Goal: Task Accomplishment & Management: Use online tool/utility

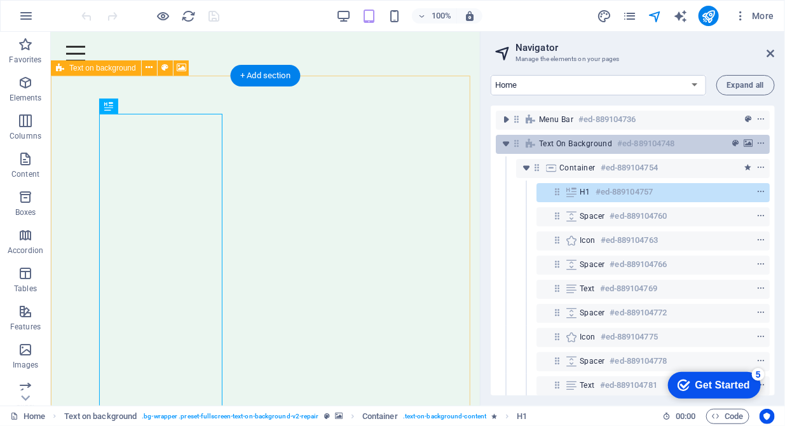
click at [577, 150] on div "Text on background #ed-889104748" at bounding box center [622, 143] width 167 height 15
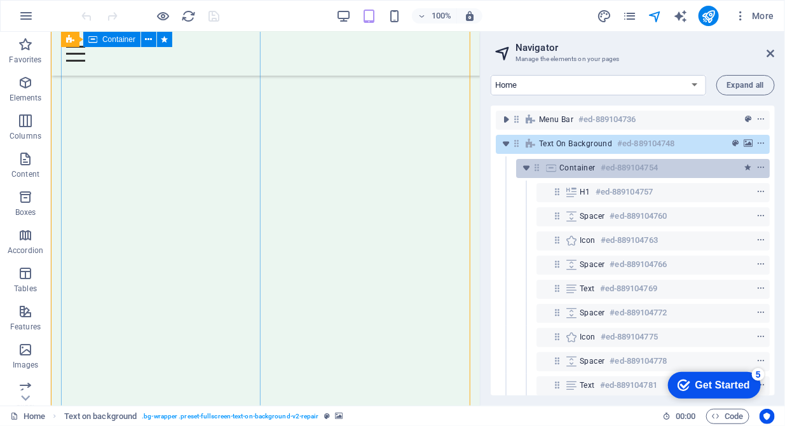
click at [576, 174] on div "Container #ed-889104754" at bounding box center [632, 167] width 147 height 15
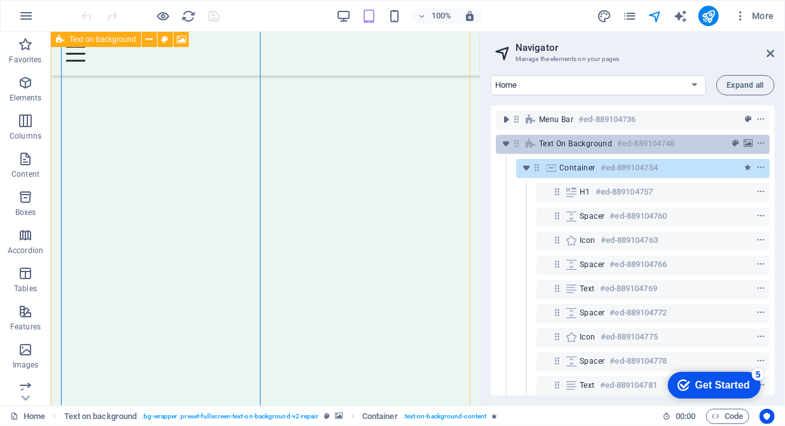
click at [574, 149] on div "Text on background #ed-889104748" at bounding box center [622, 143] width 167 height 15
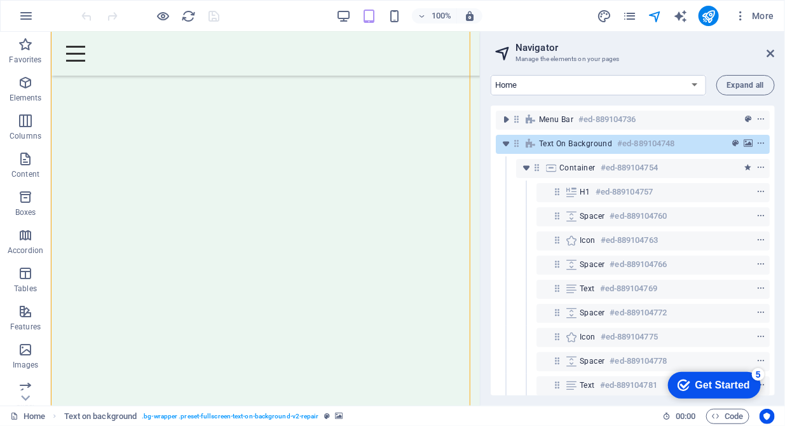
scroll to position [0, 0]
click at [693, 84] on select "Home About us Hardware Repair Network Security Data Recovery Remote Support Web…" at bounding box center [597, 85] width 215 height 20
select select "16784500-en"
click at [490, 75] on select "Home About us Hardware Repair Network Security Data Recovery Remote Support Web…" at bounding box center [597, 85] width 215 height 20
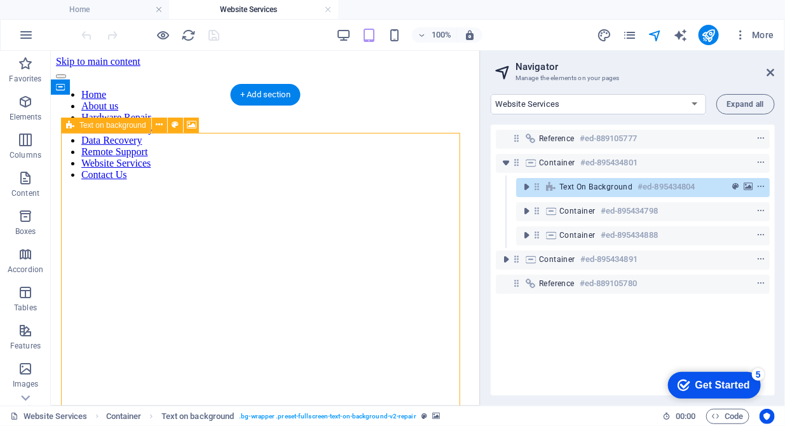
click at [534, 190] on icon at bounding box center [536, 186] width 11 height 11
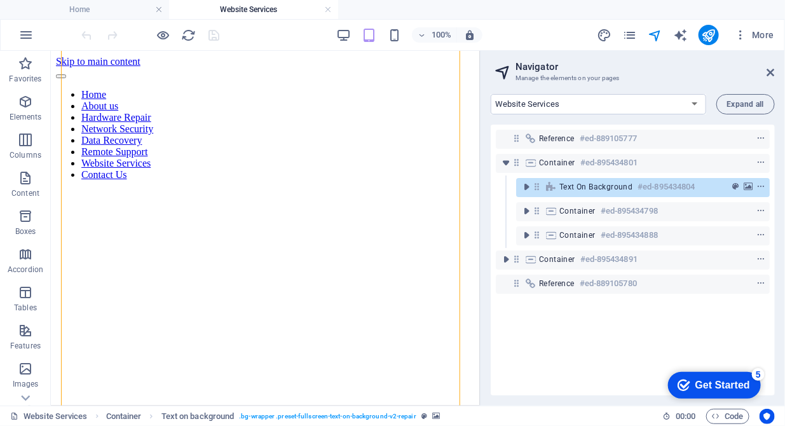
scroll to position [317, 0]
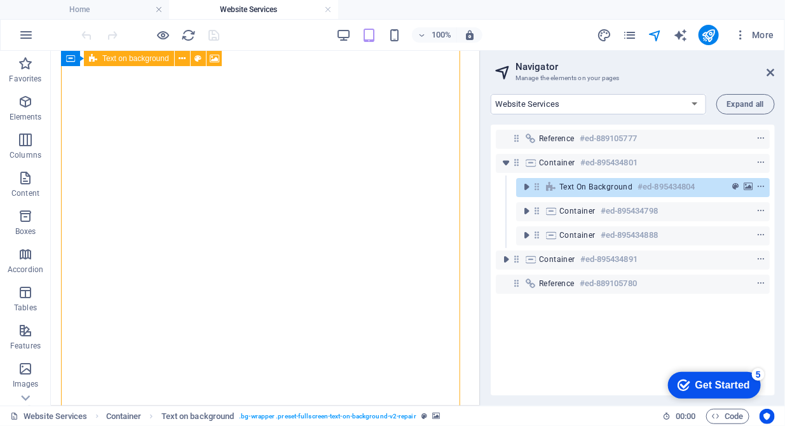
click at [534, 190] on icon at bounding box center [536, 186] width 11 height 11
click at [527, 191] on icon "toggle-expand" at bounding box center [526, 186] width 13 height 13
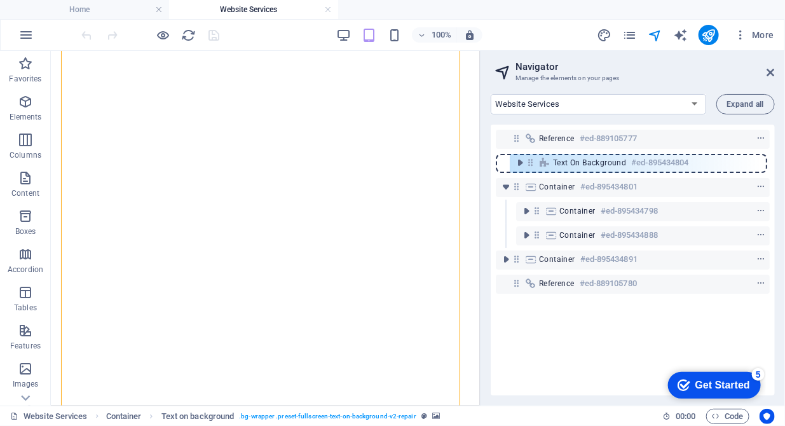
drag, startPoint x: 538, startPoint y: 189, endPoint x: 531, endPoint y: 161, distance: 28.8
click at [531, 161] on div "Reference #ed-889105777 Container #ed-895434801 Text on background #ed-89543480…" at bounding box center [632, 260] width 284 height 271
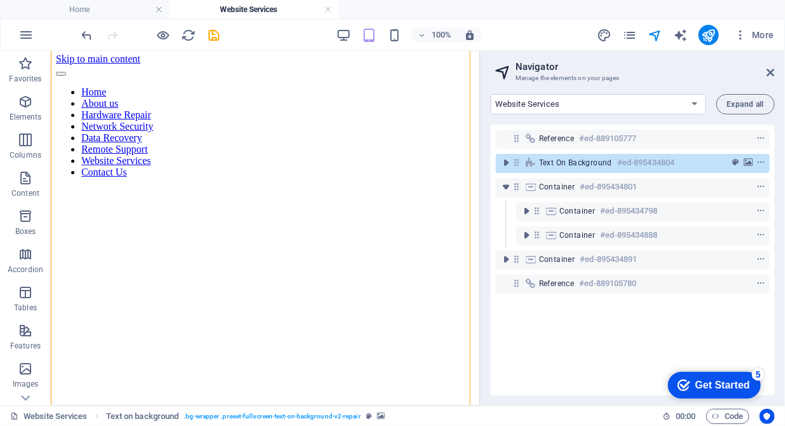
scroll to position [0, 0]
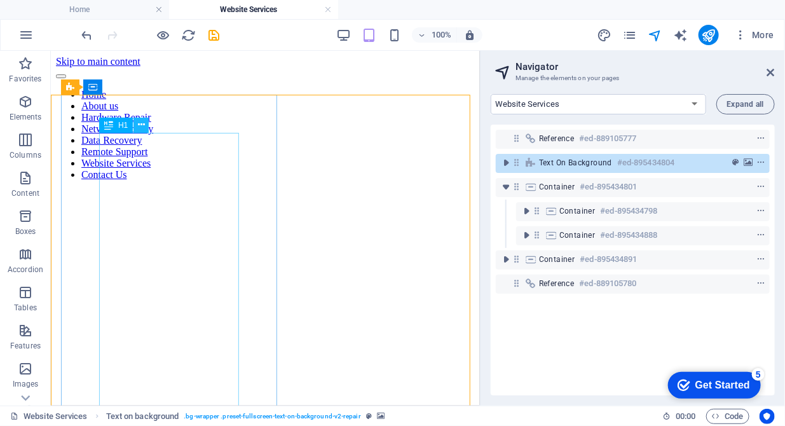
click at [139, 128] on icon at bounding box center [141, 124] width 7 height 13
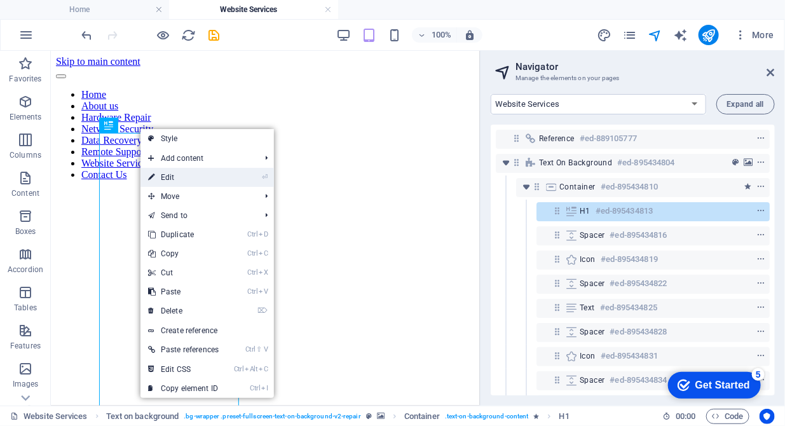
click at [166, 177] on link "⏎ Edit" at bounding box center [183, 177] width 86 height 19
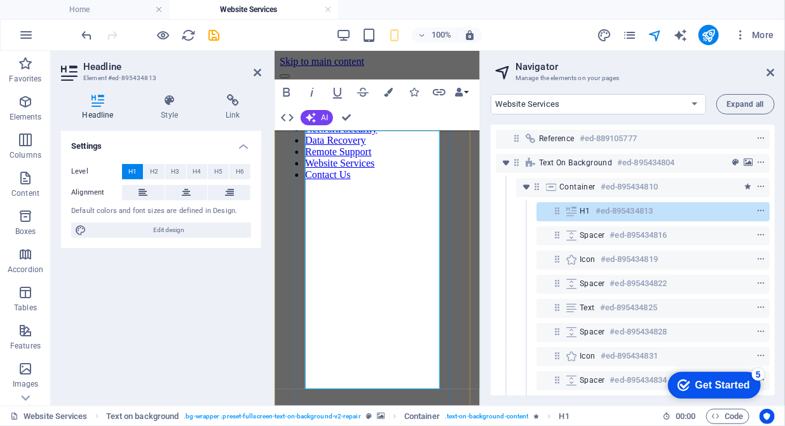
drag, startPoint x: 432, startPoint y: 184, endPoint x: 304, endPoint y: 186, distance: 127.7
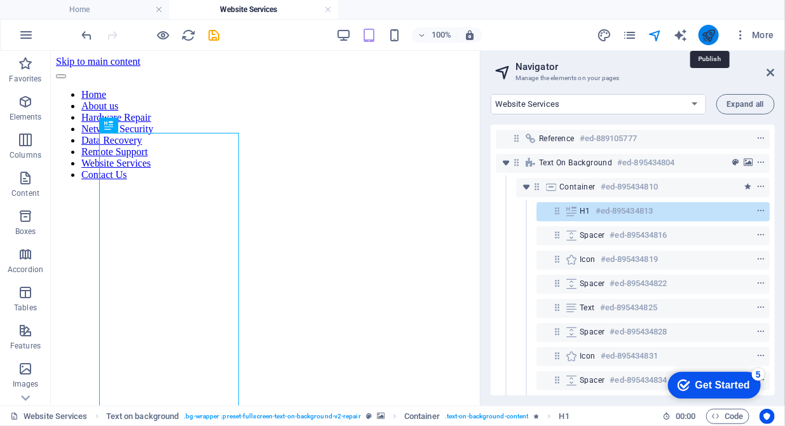
click at [710, 33] on icon "publish" at bounding box center [708, 35] width 15 height 15
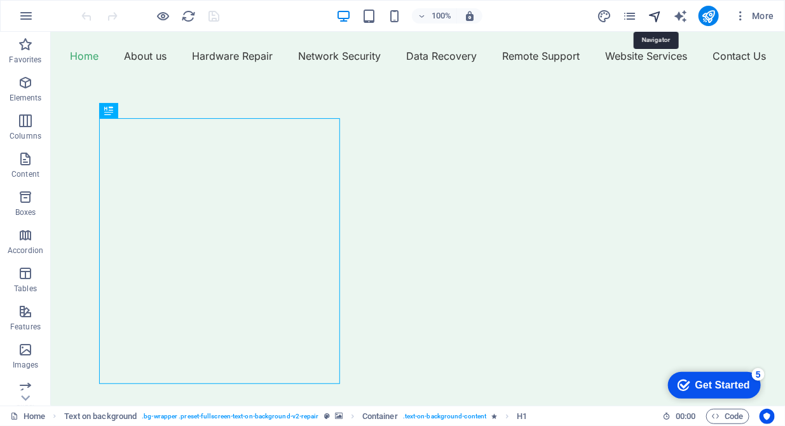
click at [654, 18] on icon "navigator" at bounding box center [654, 16] width 15 height 15
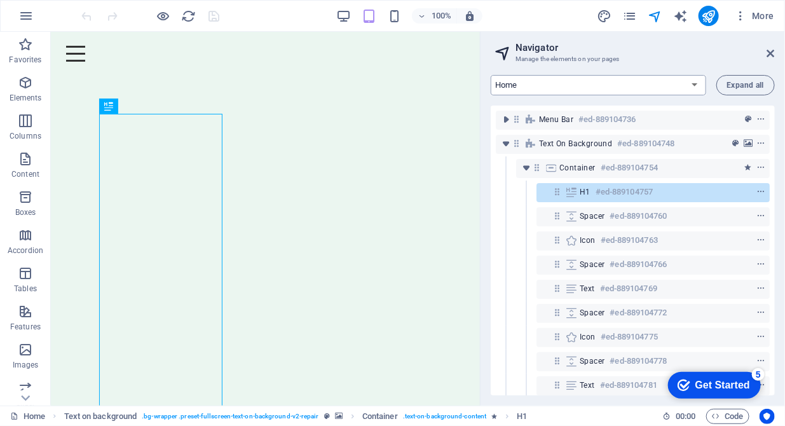
click at [611, 90] on select "Home About us Hardware Repair Network Security Data Recovery Remote Support Web…" at bounding box center [597, 85] width 215 height 20
select select "16784491-en"
click at [490, 75] on select "Home About us Hardware Repair Network Security Data Recovery Remote Support Web…" at bounding box center [597, 85] width 215 height 20
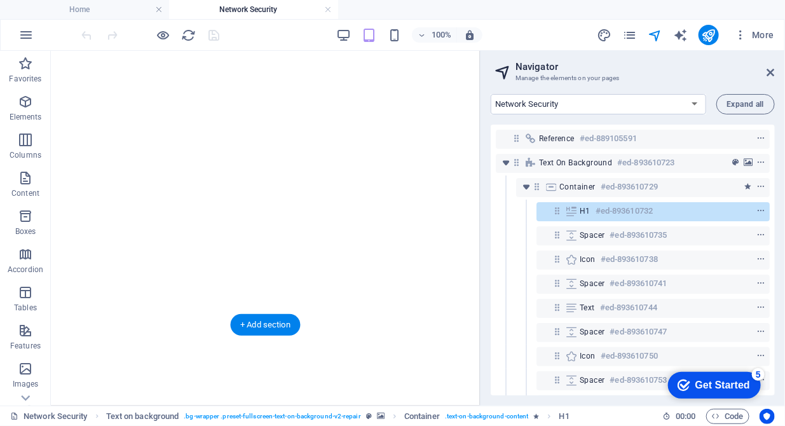
scroll to position [584, 0]
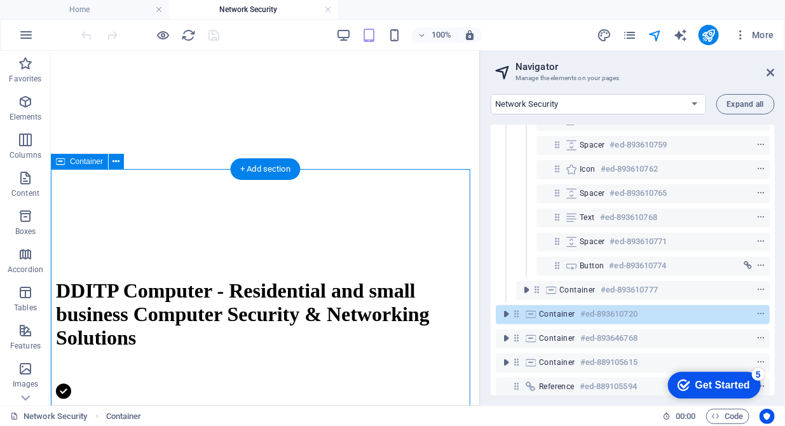
scroll to position [299, 0]
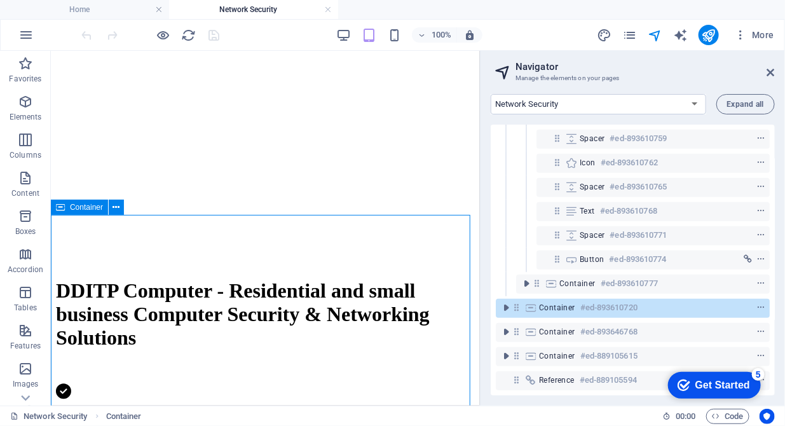
click at [86, 208] on span "Container" at bounding box center [86, 207] width 33 height 8
click at [118, 210] on icon at bounding box center [116, 207] width 7 height 13
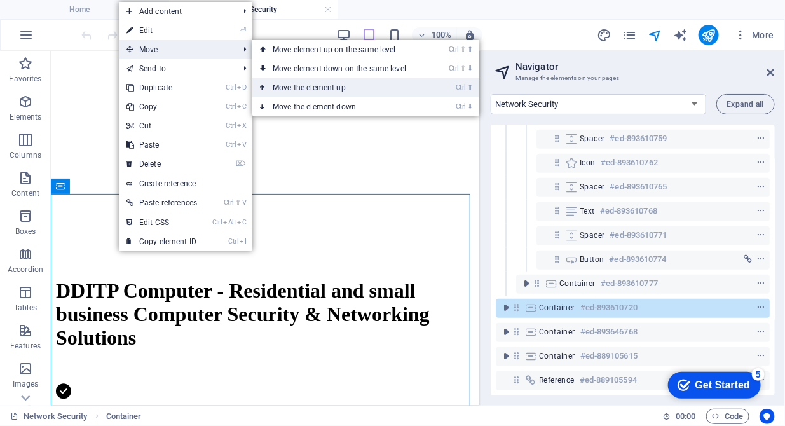
click at [304, 91] on link "Ctrl ⬆ Move the element up" at bounding box center [341, 87] width 179 height 19
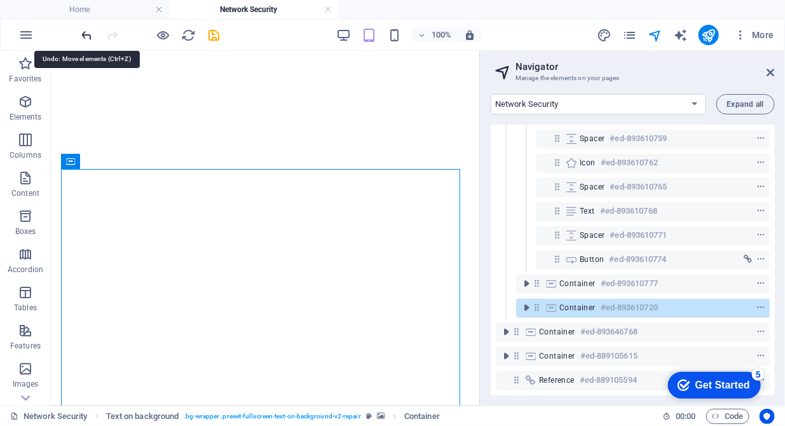
click at [81, 35] on icon "undo" at bounding box center [87, 35] width 15 height 15
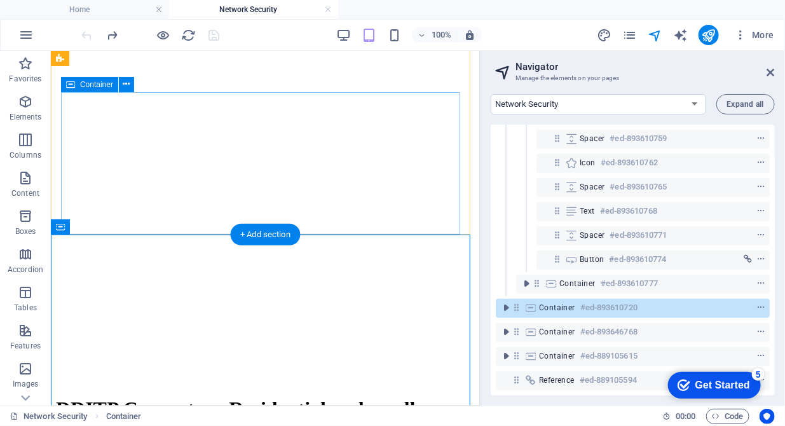
scroll to position [520, 0]
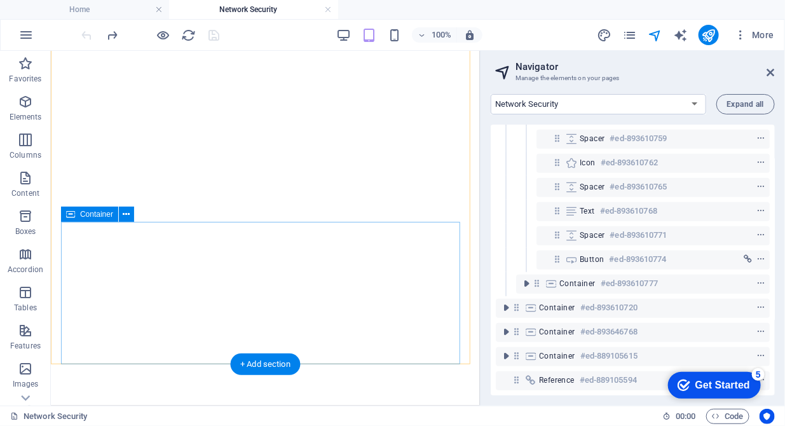
scroll to position [389, 0]
click at [124, 210] on icon at bounding box center [126, 214] width 7 height 13
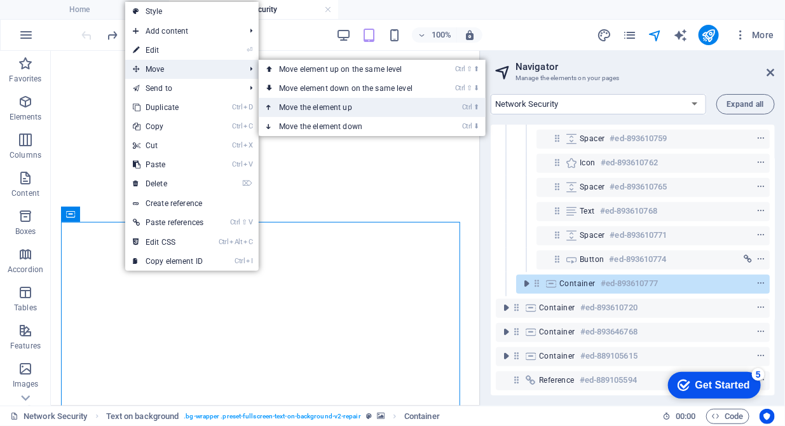
click at [307, 109] on link "Ctrl ⬆ Move the element up" at bounding box center [348, 107] width 179 height 19
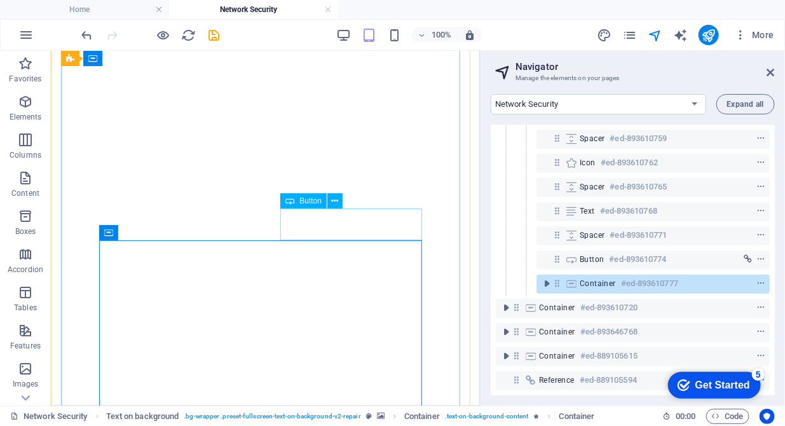
scroll to position [194, 0]
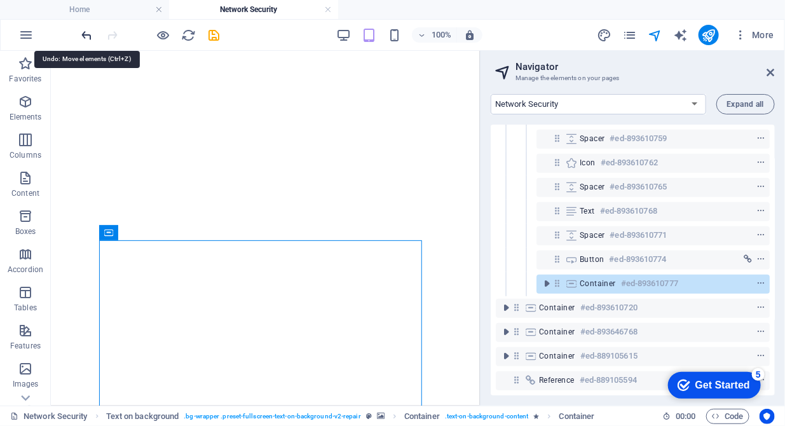
click at [88, 33] on icon "undo" at bounding box center [87, 35] width 15 height 15
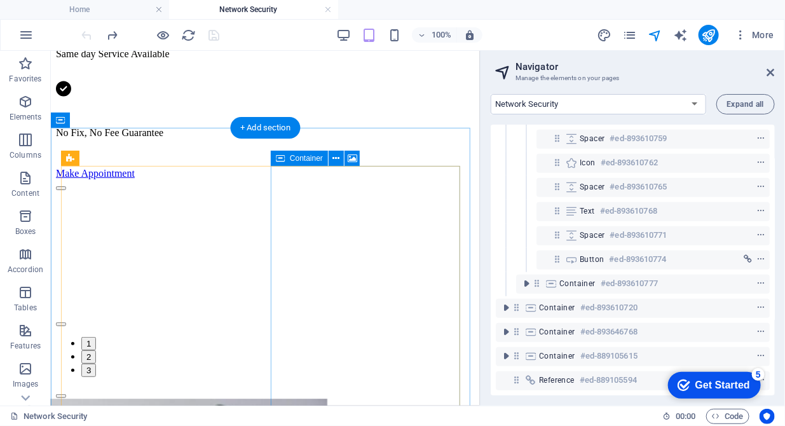
scroll to position [1127, 0]
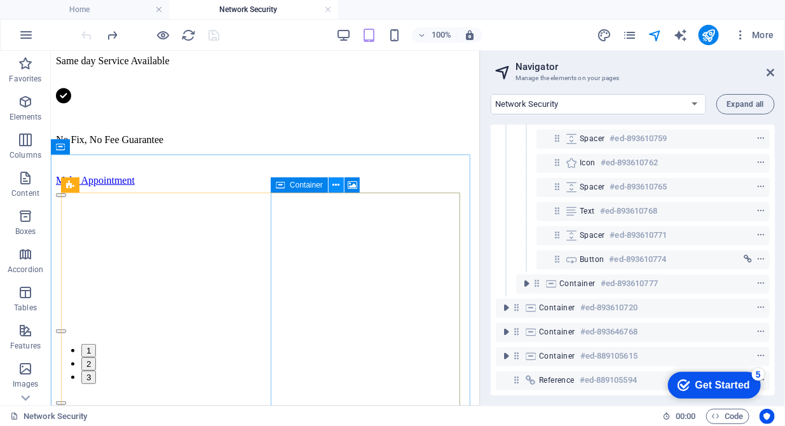
click at [337, 191] on icon at bounding box center [336, 185] width 7 height 13
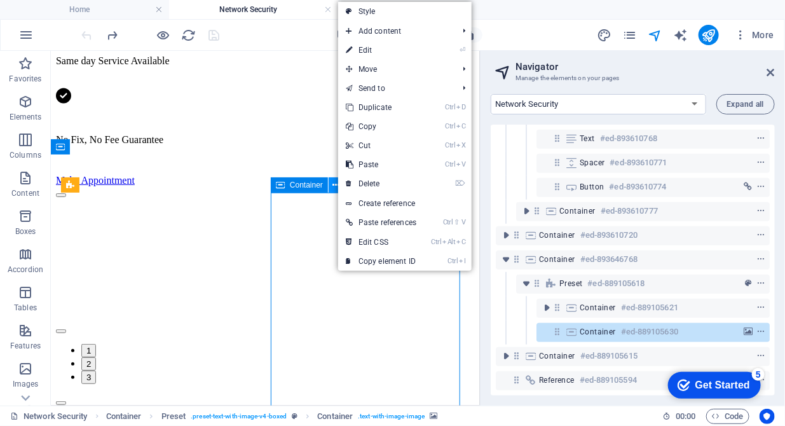
scroll to position [371, 0]
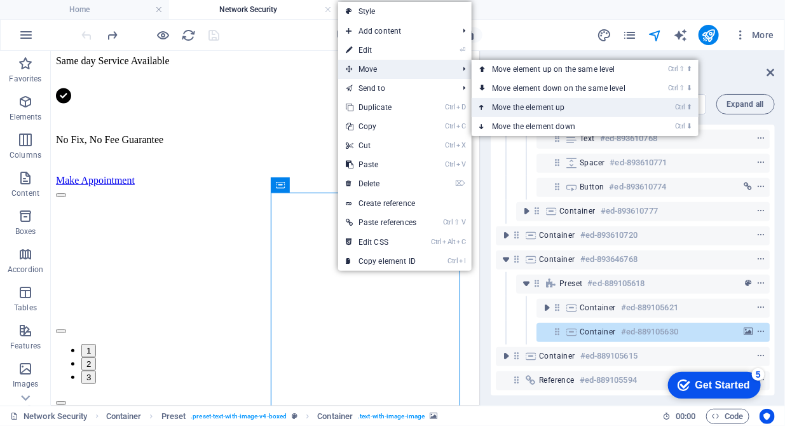
click at [559, 111] on link "Ctrl ⬆ Move the element up" at bounding box center [560, 107] width 179 height 19
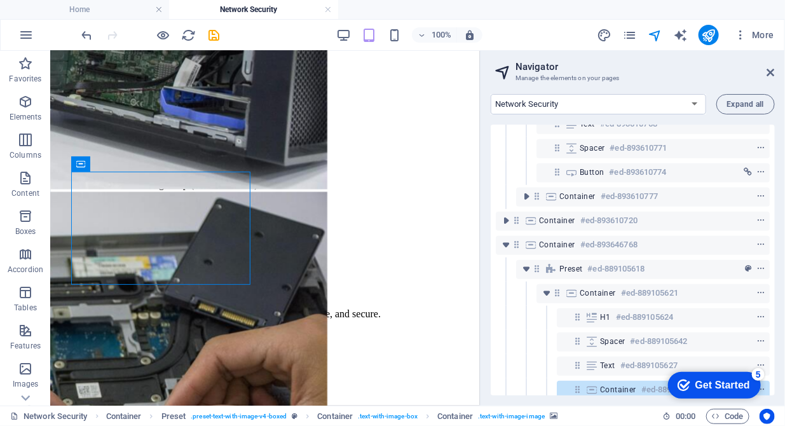
scroll to position [444, 0]
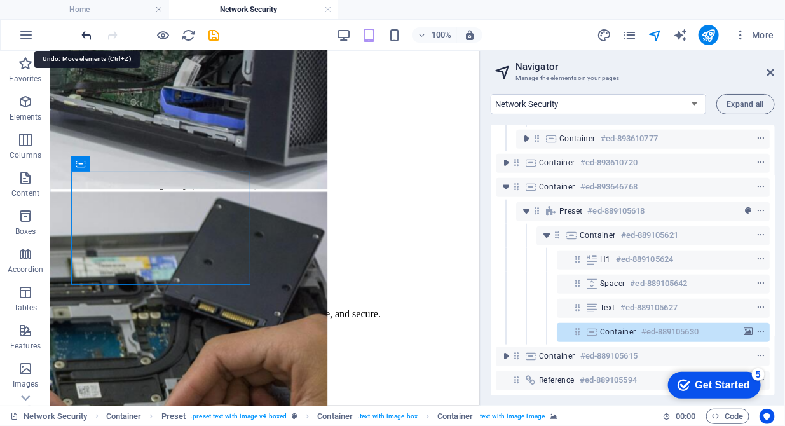
click at [83, 33] on icon "undo" at bounding box center [87, 35] width 15 height 15
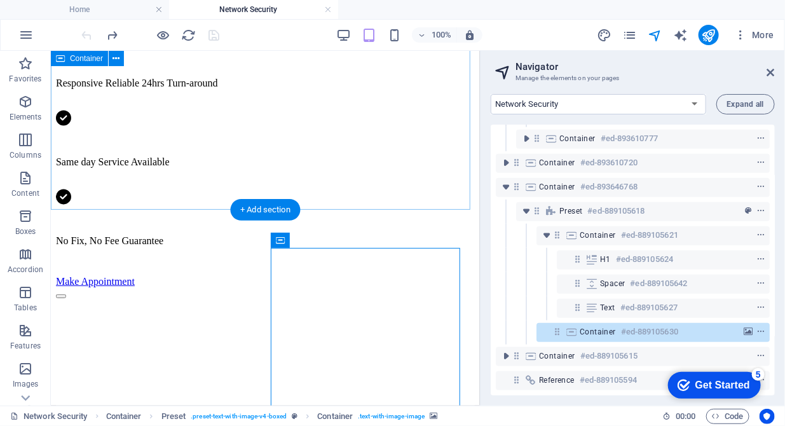
scroll to position [1011, 0]
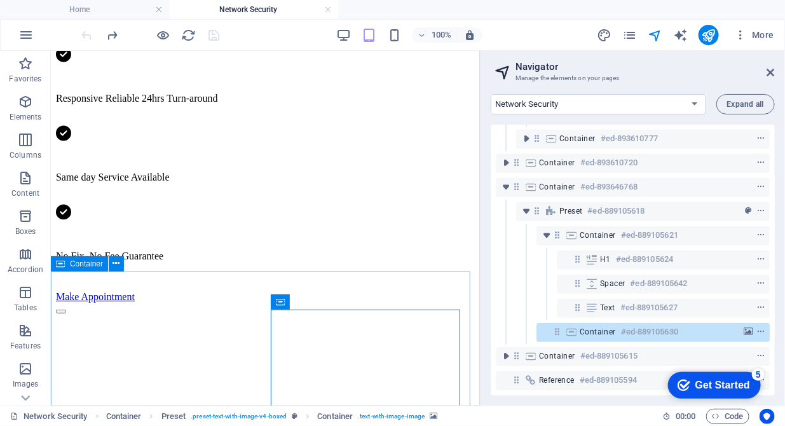
click at [87, 264] on span "Container" at bounding box center [86, 264] width 33 height 8
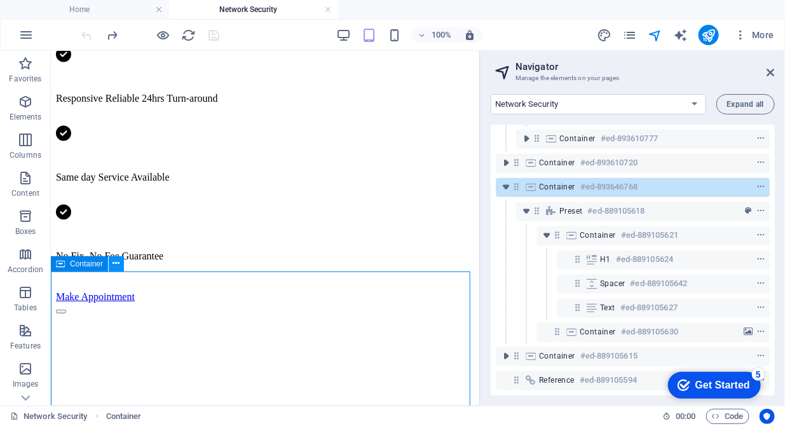
click at [119, 268] on icon at bounding box center [116, 263] width 7 height 13
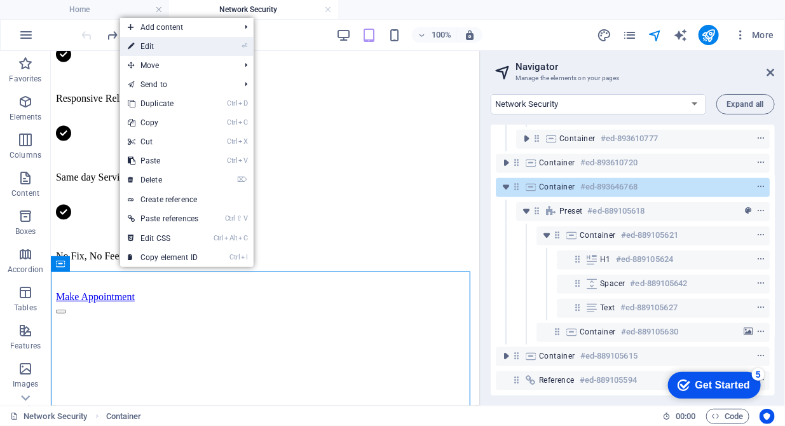
click at [158, 47] on link "⏎ Edit" at bounding box center [163, 46] width 86 height 19
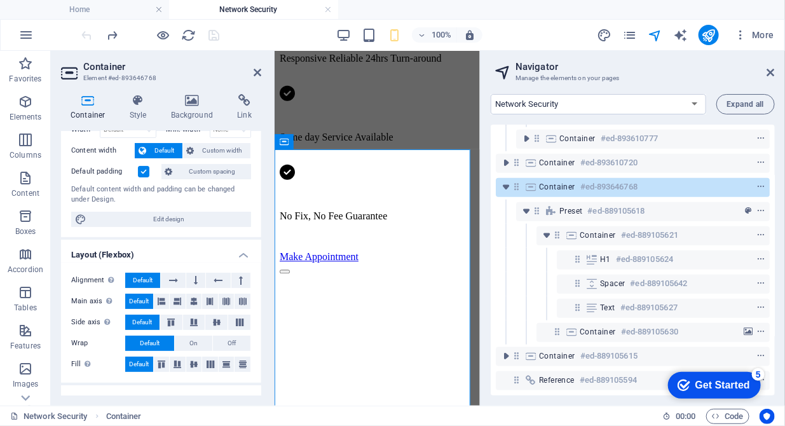
scroll to position [32, 0]
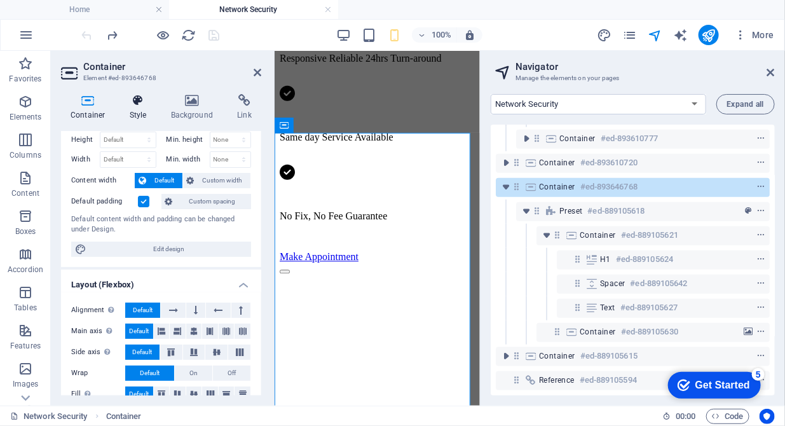
click at [142, 98] on icon at bounding box center [138, 100] width 36 height 13
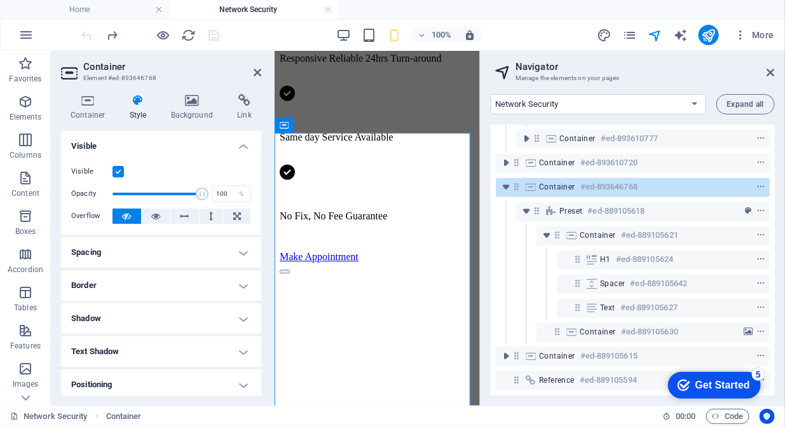
click at [234, 256] on h4 "Spacing" at bounding box center [161, 252] width 200 height 30
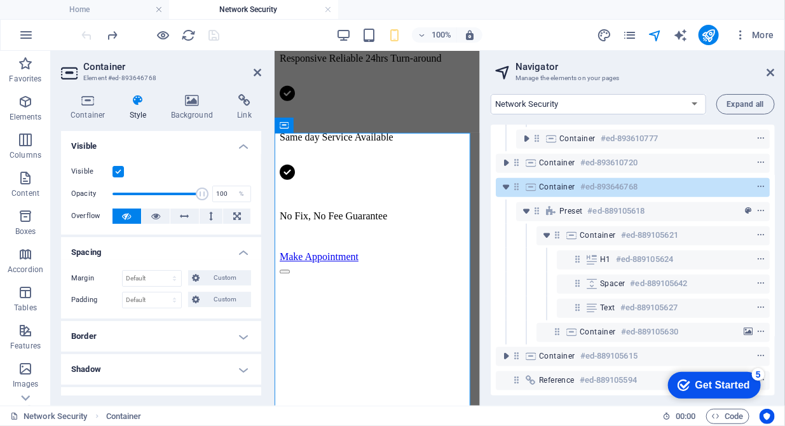
click at [234, 256] on h4 "Spacing" at bounding box center [161, 248] width 200 height 23
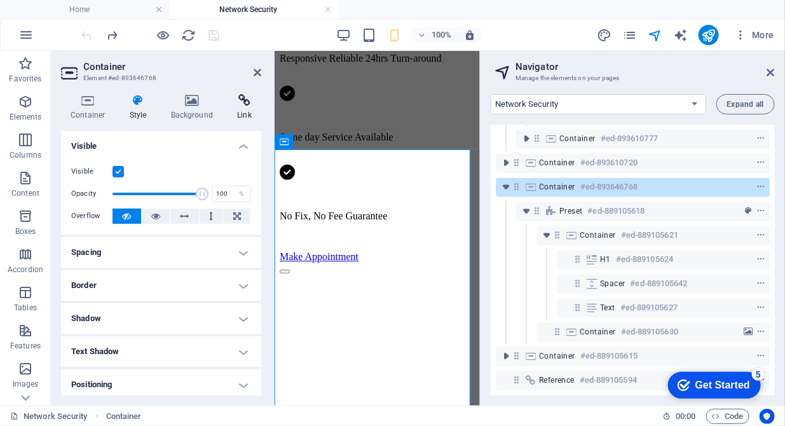
click at [238, 95] on icon at bounding box center [244, 100] width 34 height 13
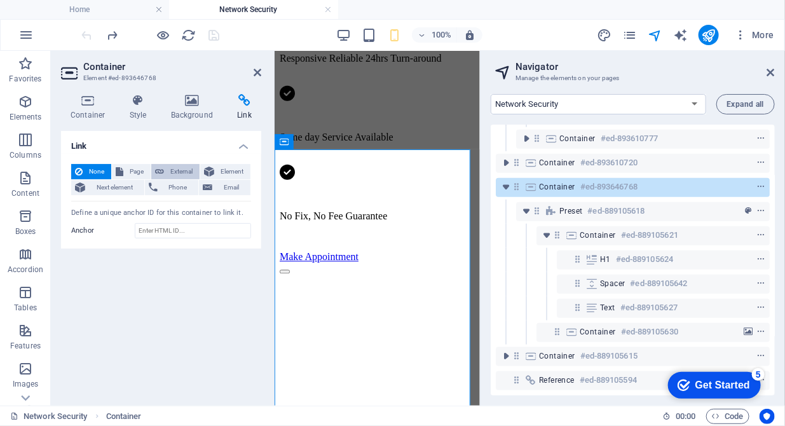
click at [158, 169] on icon at bounding box center [159, 171] width 9 height 15
select select "blank"
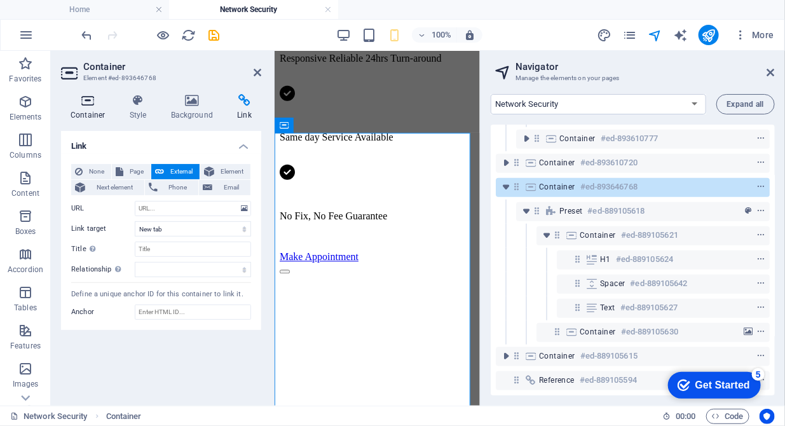
click at [80, 101] on icon at bounding box center [88, 100] width 54 height 13
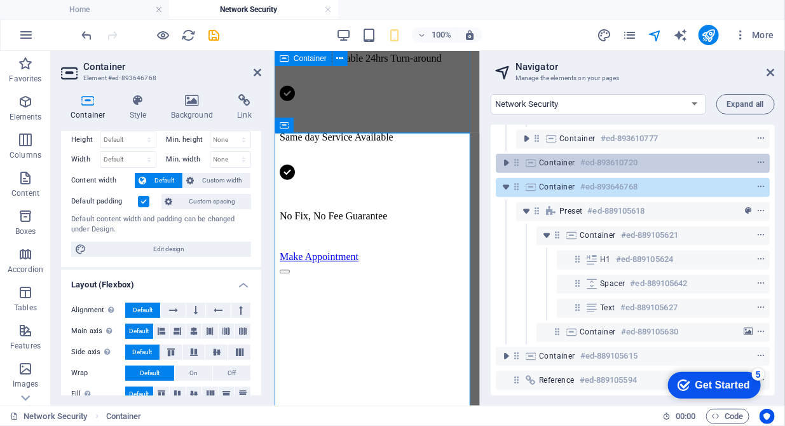
click at [556, 158] on span "Container" at bounding box center [557, 163] width 36 height 10
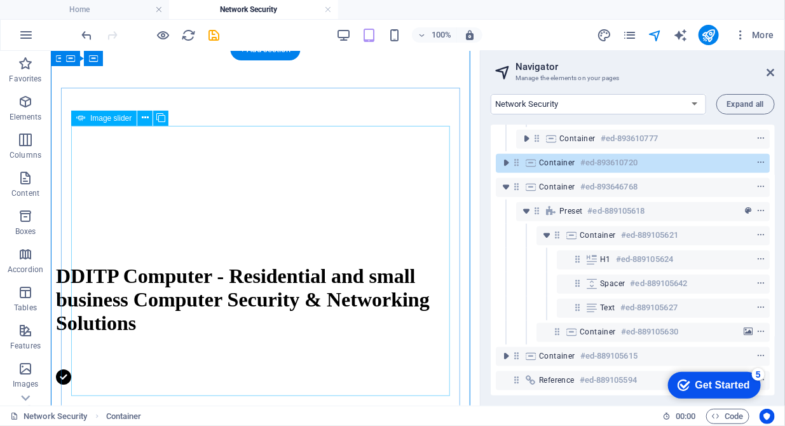
scroll to position [603, 0]
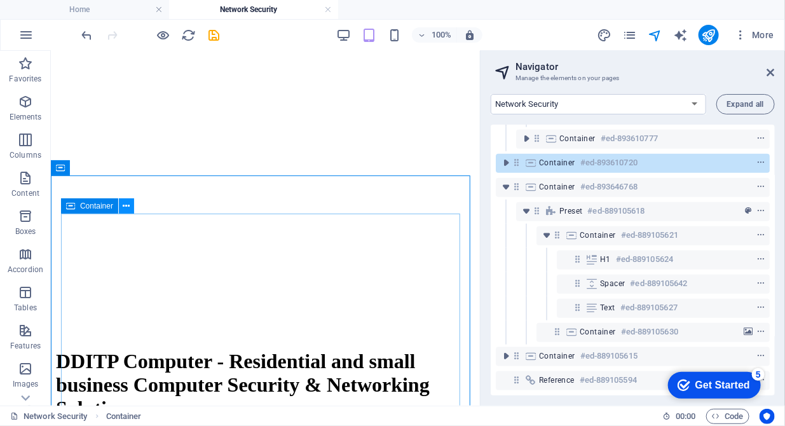
click at [127, 208] on icon at bounding box center [126, 205] width 7 height 13
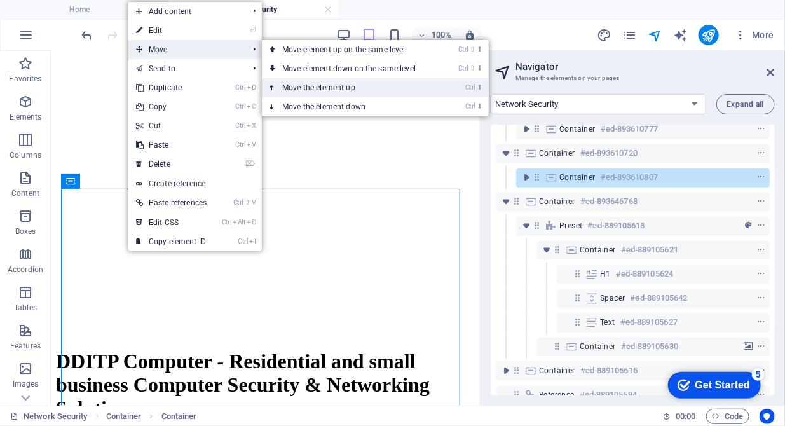
click at [318, 81] on link "Ctrl ⬆ Move the element up" at bounding box center [351, 87] width 179 height 19
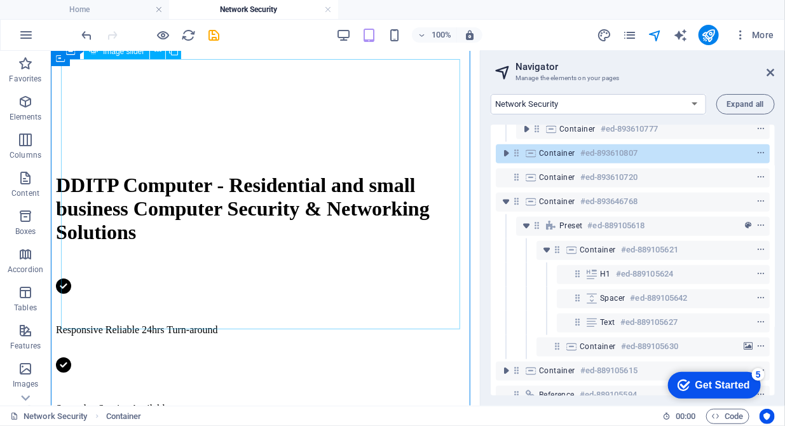
scroll to position [928, 0]
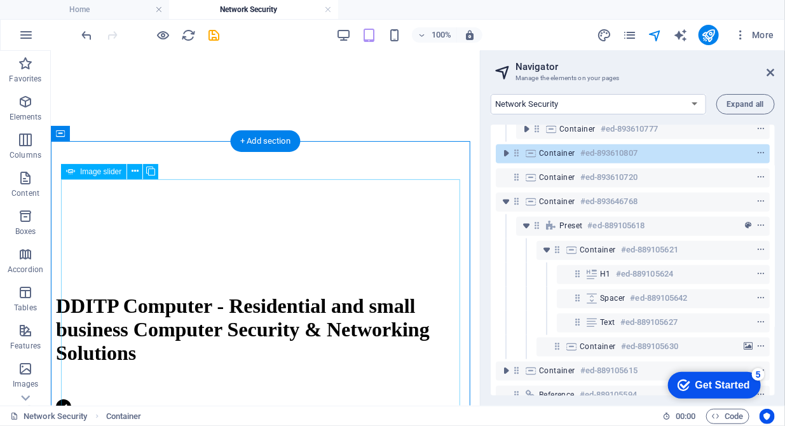
scroll to position [603, 0]
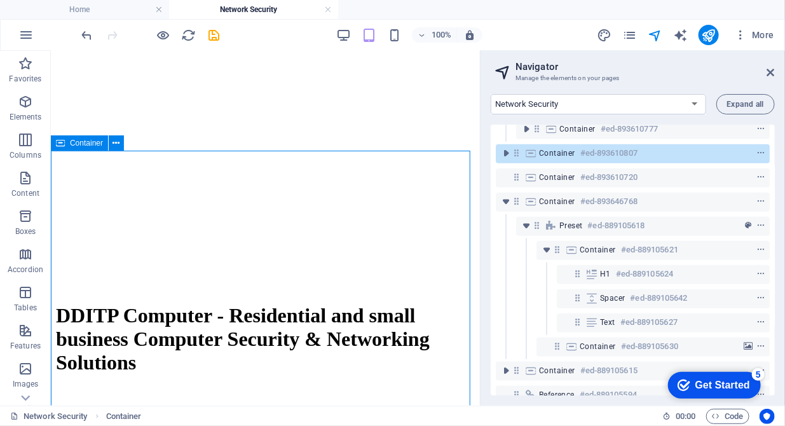
click at [78, 143] on span "Container" at bounding box center [86, 143] width 33 height 8
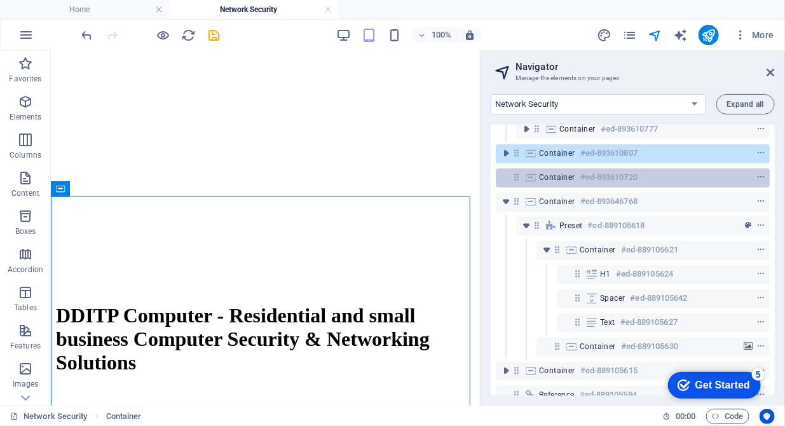
click at [546, 179] on span "Container" at bounding box center [557, 177] width 36 height 10
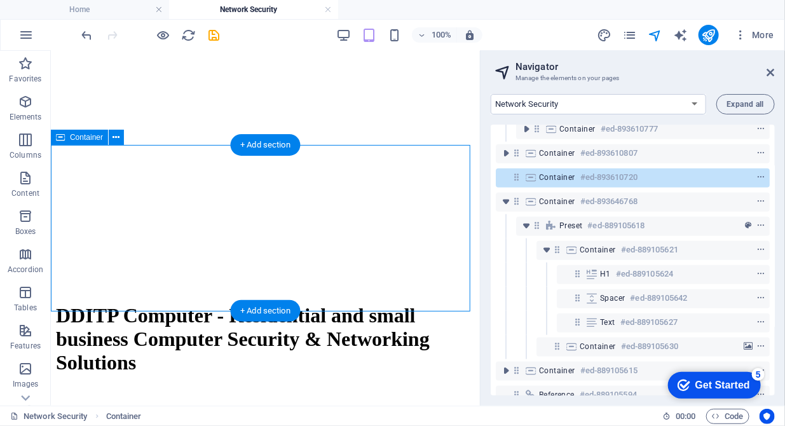
scroll to position [1060, 0]
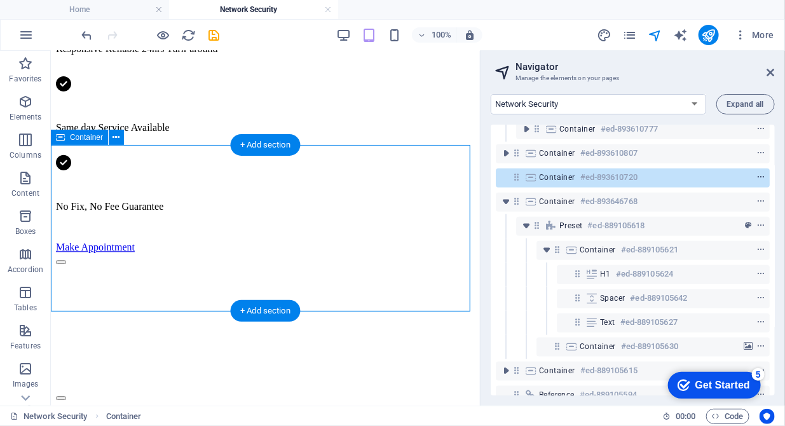
click at [757, 179] on icon "context-menu" at bounding box center [760, 177] width 9 height 9
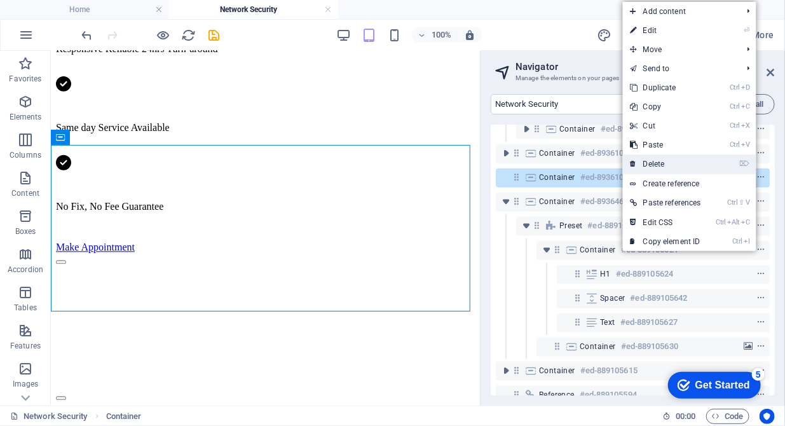
click at [656, 163] on link "⌦ Delete" at bounding box center [666, 163] width 86 height 19
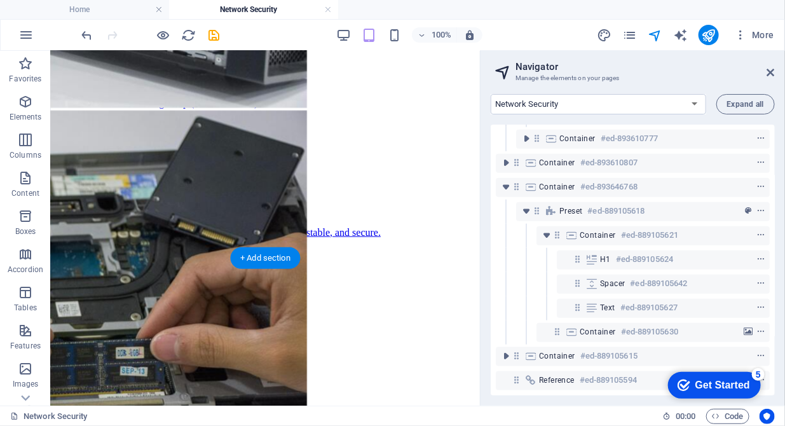
scroll to position [2230, 0]
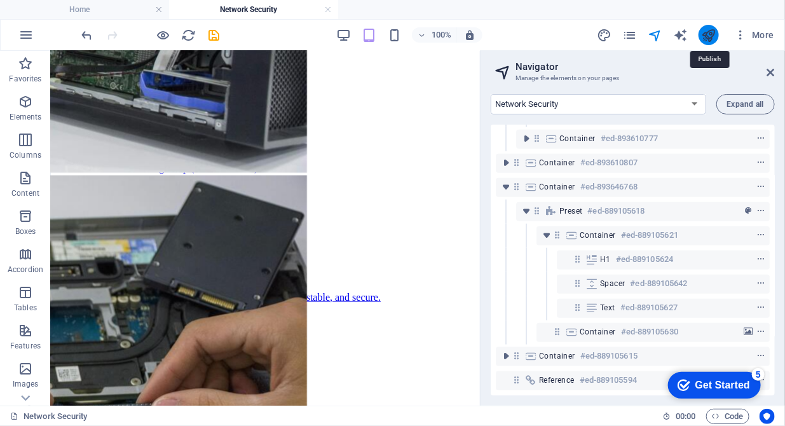
click at [705, 39] on icon "publish" at bounding box center [708, 35] width 15 height 15
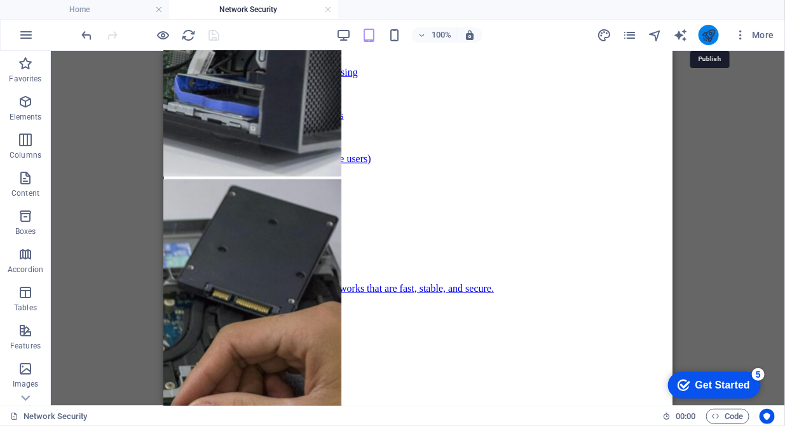
scroll to position [2160, 0]
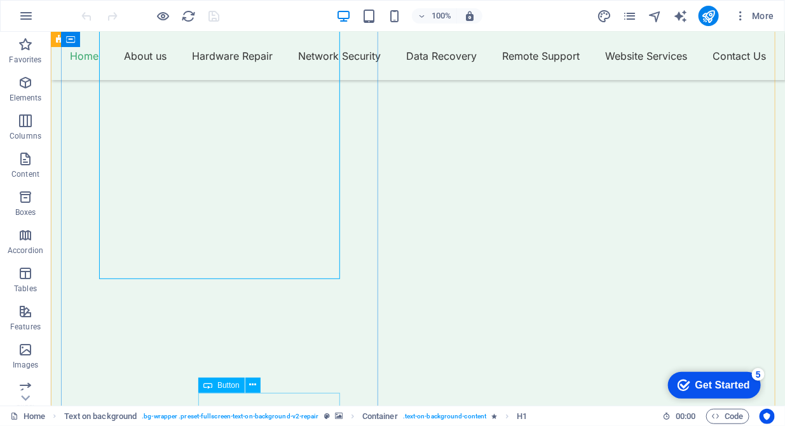
scroll to position [130, 0]
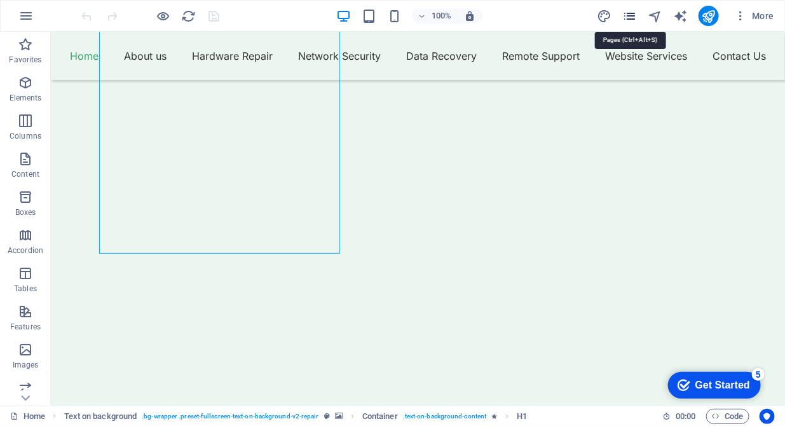
click at [630, 20] on icon "pages" at bounding box center [629, 16] width 15 height 15
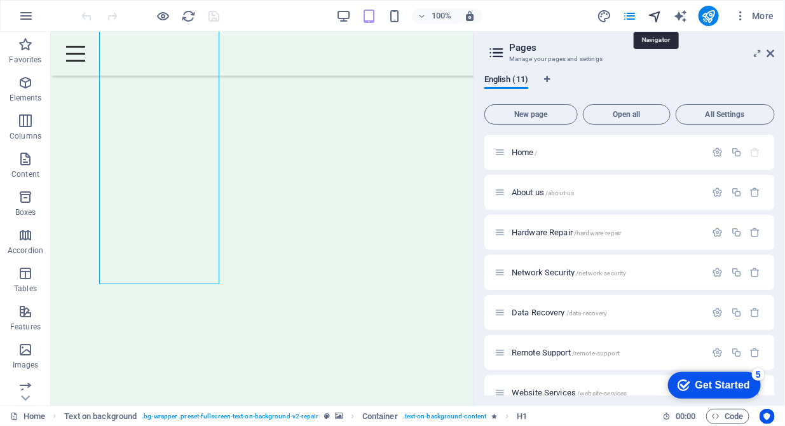
click at [656, 17] on icon "navigator" at bounding box center [654, 16] width 15 height 15
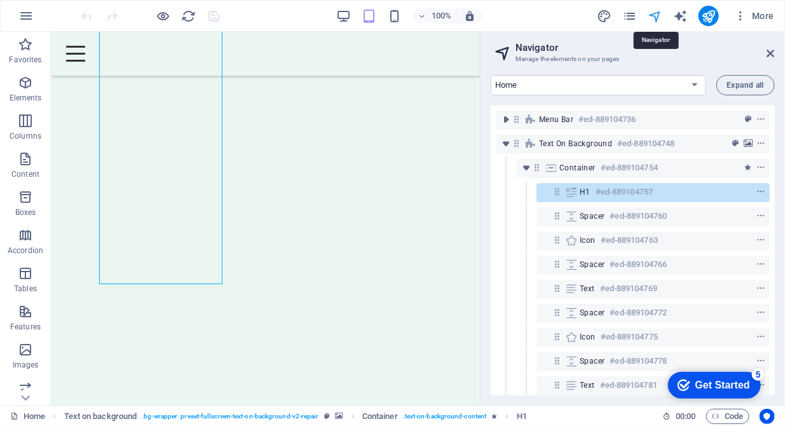
click at [656, 17] on icon "navigator" at bounding box center [654, 16] width 15 height 15
click at [656, 79] on select "Home About us Hardware Repair Network Security Data Recovery Remote Support Web…" at bounding box center [597, 85] width 215 height 20
select select "16784491-en"
click at [490, 75] on select "Home About us Hardware Repair Network Security Data Recovery Remote Support Web…" at bounding box center [597, 85] width 215 height 20
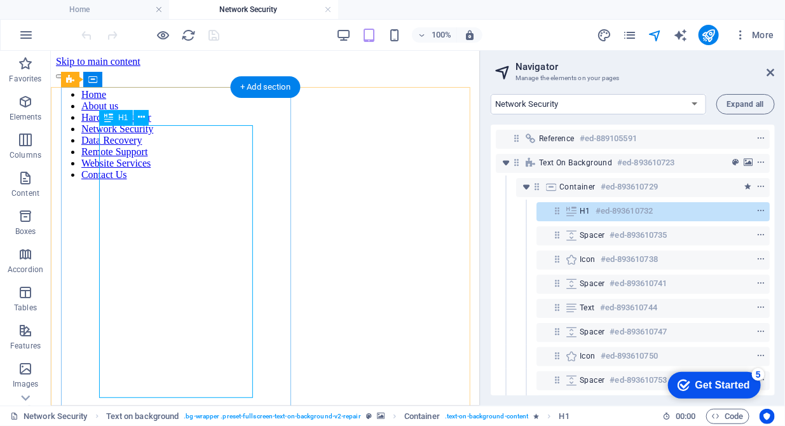
scroll to position [260, 0]
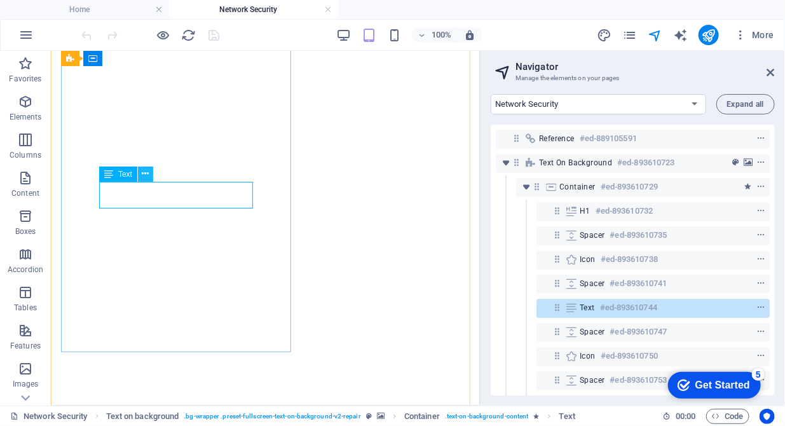
click at [148, 177] on icon at bounding box center [145, 173] width 7 height 13
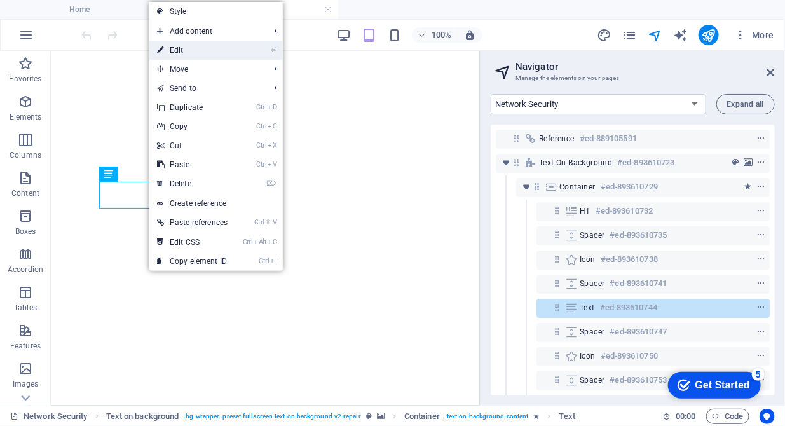
click at [191, 52] on link "⏎ Edit" at bounding box center [192, 50] width 86 height 19
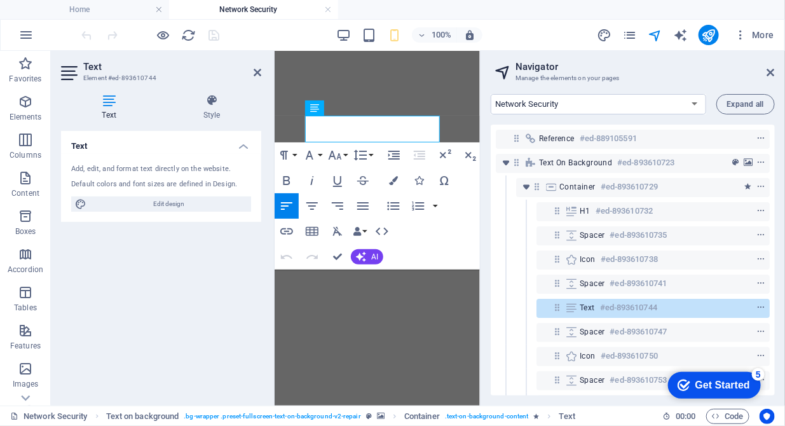
drag, startPoint x: 365, startPoint y: 133, endPoint x: 288, endPoint y: 126, distance: 77.8
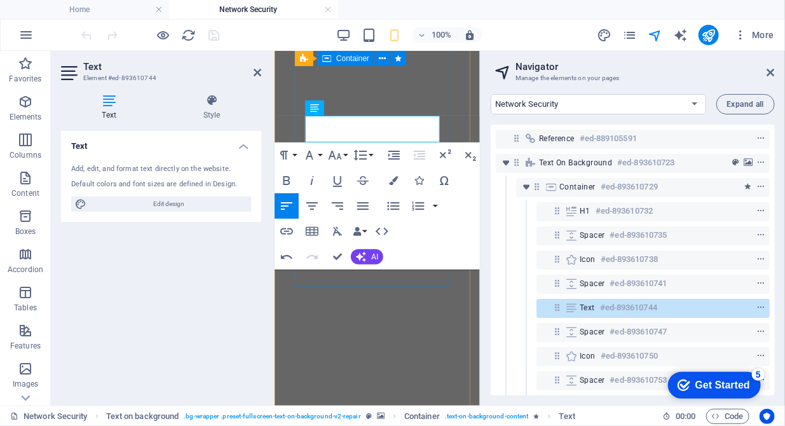
drag, startPoint x: 335, startPoint y: 133, endPoint x: 301, endPoint y: 137, distance: 33.9
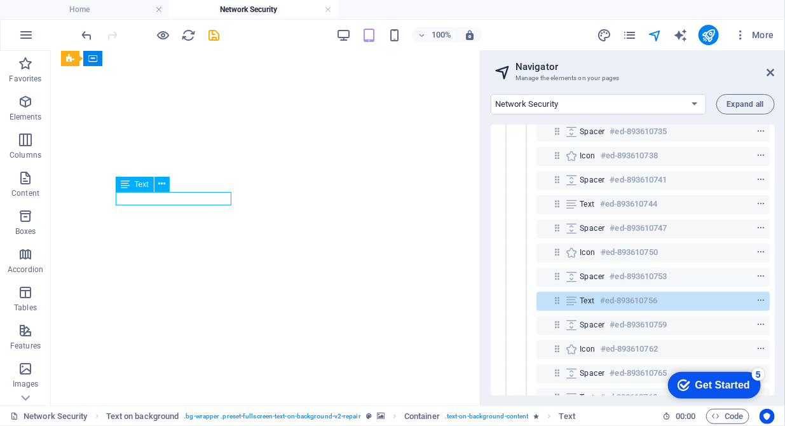
scroll to position [149, 0]
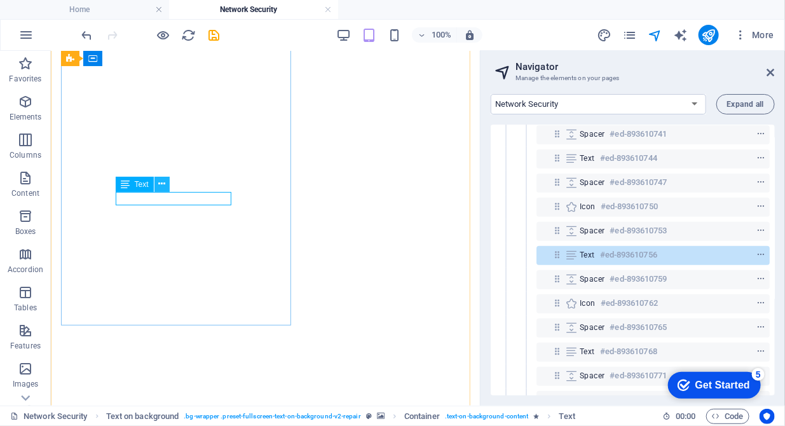
click at [165, 186] on icon at bounding box center [161, 183] width 7 height 13
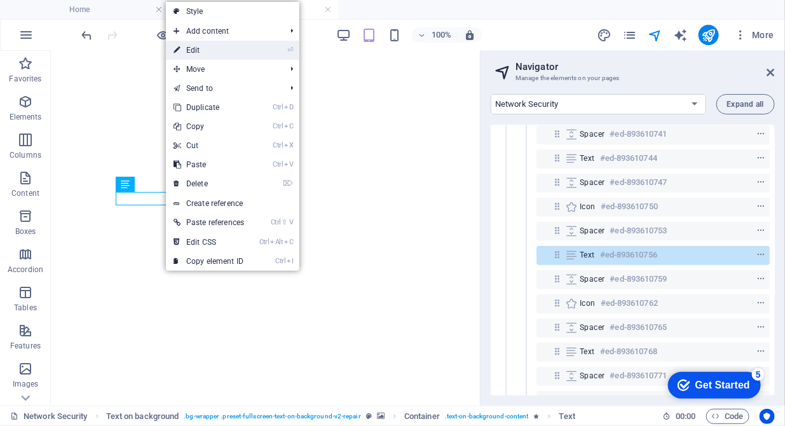
click at [198, 53] on link "⏎ Edit" at bounding box center [209, 50] width 86 height 19
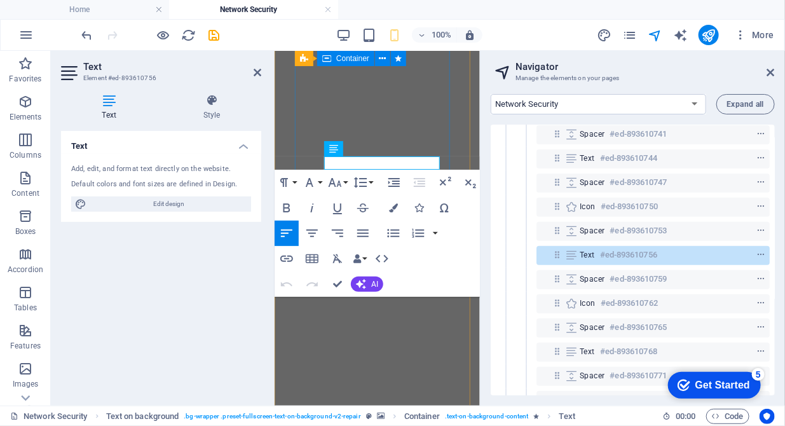
drag, startPoint x: 325, startPoint y: 161, endPoint x: 442, endPoint y: 158, distance: 117.6
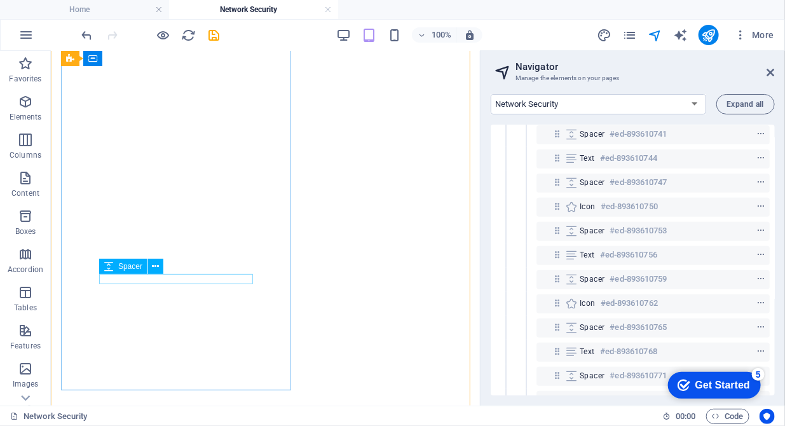
scroll to position [194, 0]
click at [165, 275] on icon at bounding box center [167, 276] width 7 height 13
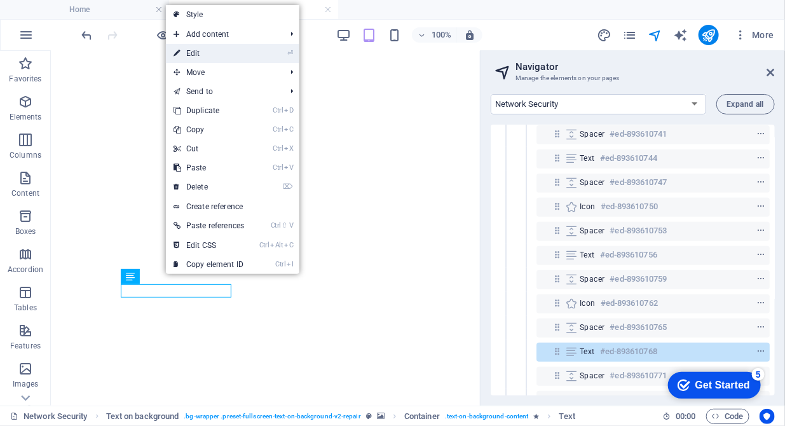
click at [201, 57] on link "⏎ Edit" at bounding box center [209, 53] width 86 height 19
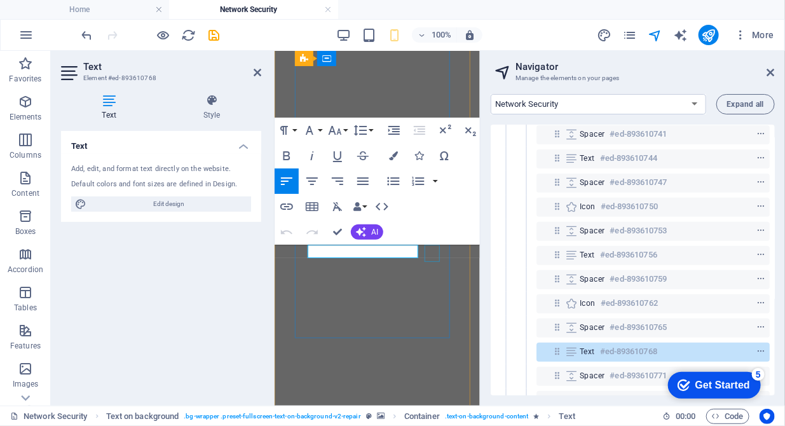
drag, startPoint x: 309, startPoint y: 251, endPoint x: 433, endPoint y: 251, distance: 123.2
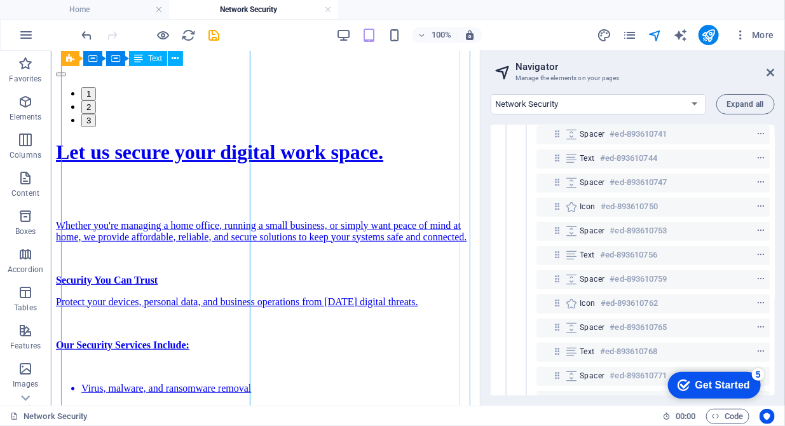
scroll to position [1771, 0]
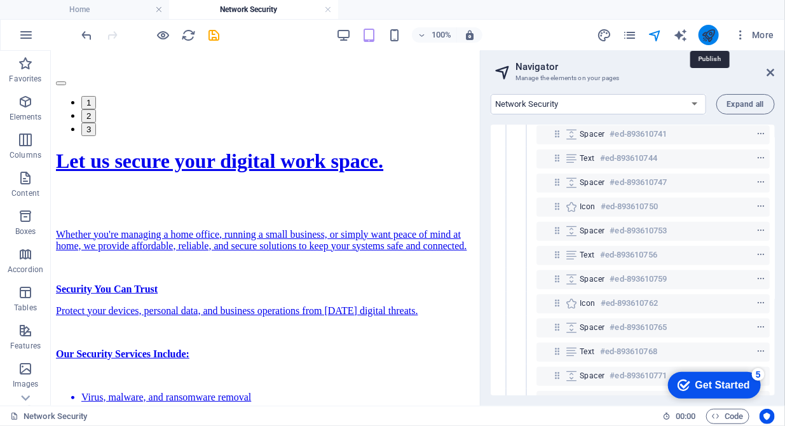
click at [706, 32] on icon "publish" at bounding box center [708, 35] width 15 height 15
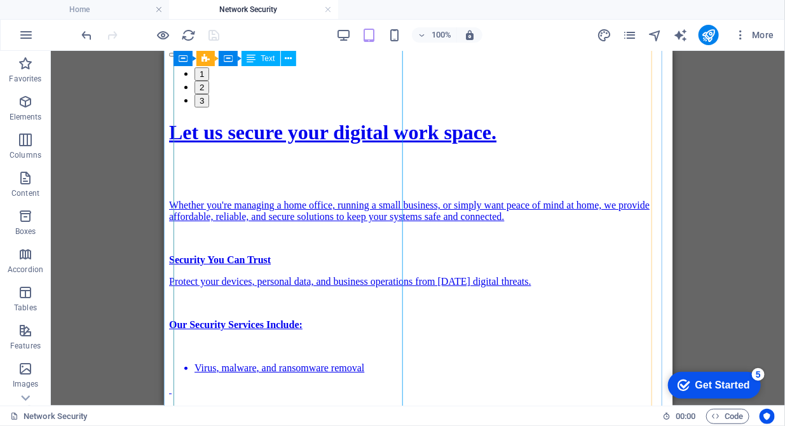
scroll to position [1690, 0]
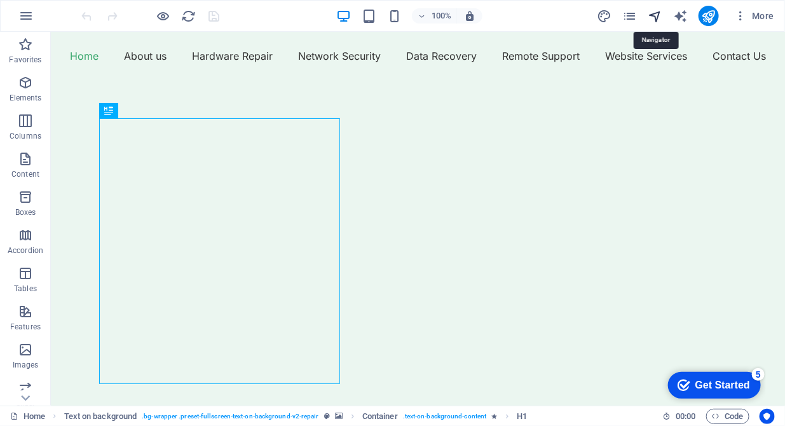
click at [659, 18] on icon "navigator" at bounding box center [654, 16] width 15 height 15
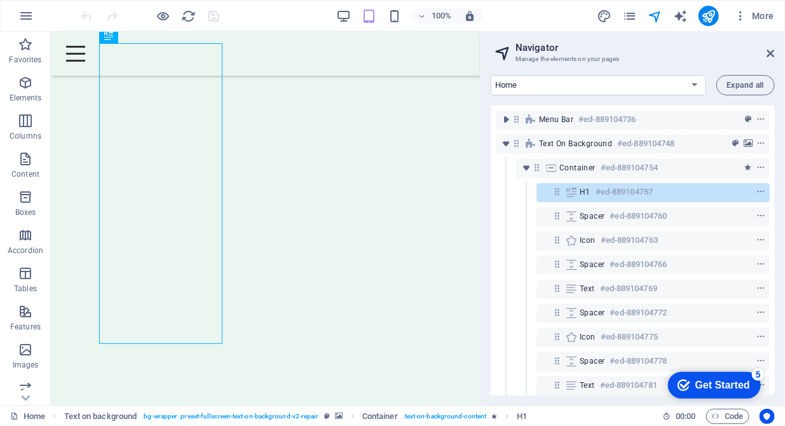
scroll to position [130, 0]
click at [668, 84] on select "Home About us Hardware Repair Network Security Data Recovery Remote Support Web…" at bounding box center [597, 85] width 215 height 20
select select "16784485-en"
click at [490, 75] on select "Home About us Hardware Repair Network Security Data Recovery Remote Support Web…" at bounding box center [597, 85] width 215 height 20
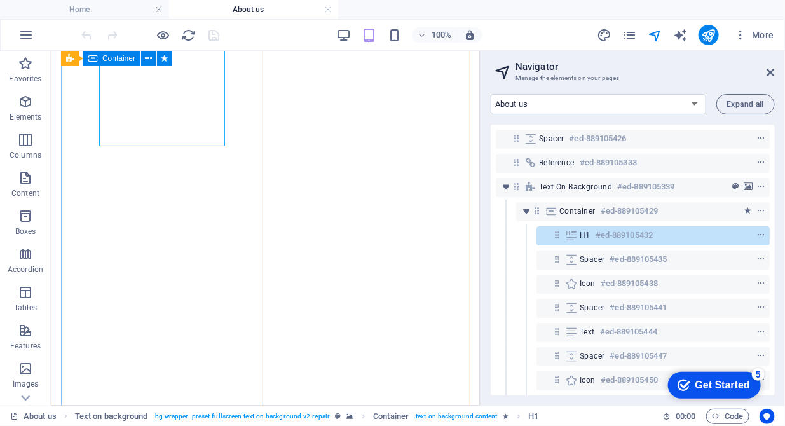
scroll to position [194, 0]
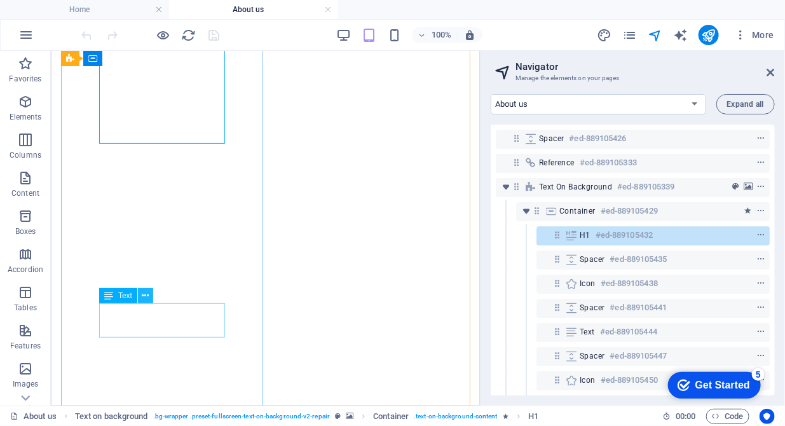
click at [149, 295] on button at bounding box center [145, 295] width 15 height 15
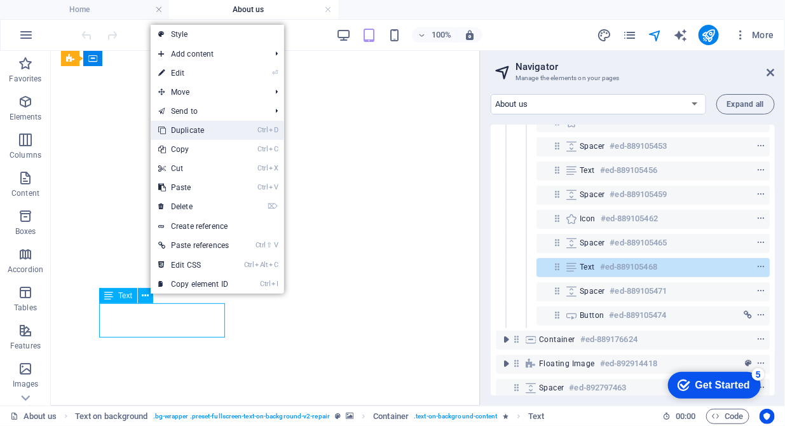
scroll to position [270, 0]
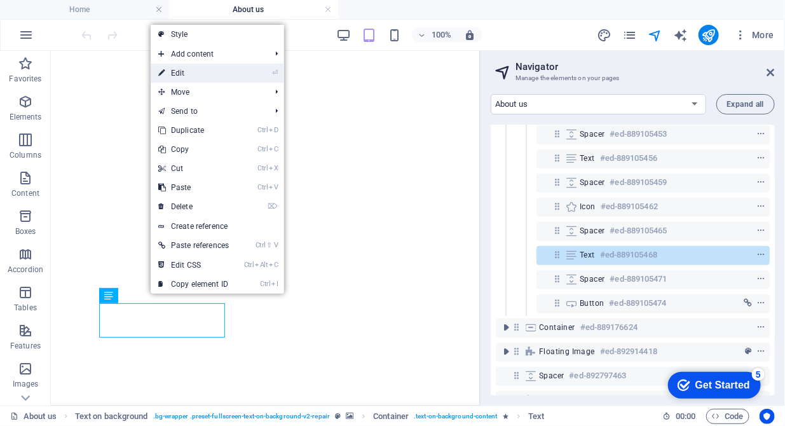
click at [191, 78] on link "⏎ Edit" at bounding box center [194, 73] width 86 height 19
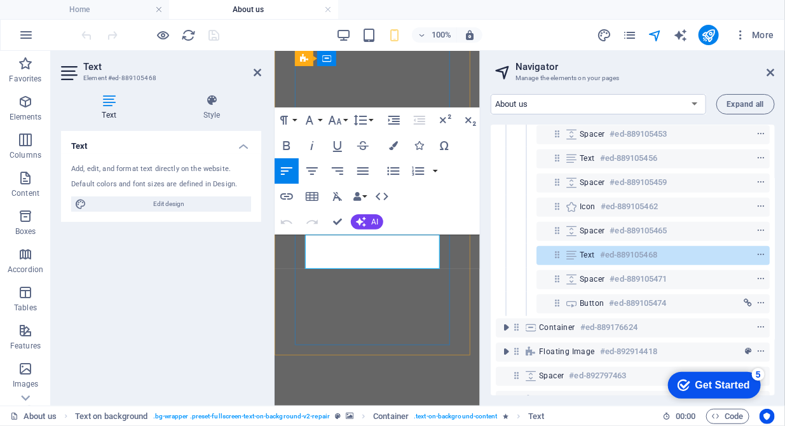
drag, startPoint x: 424, startPoint y: 259, endPoint x: 366, endPoint y: 261, distance: 58.5
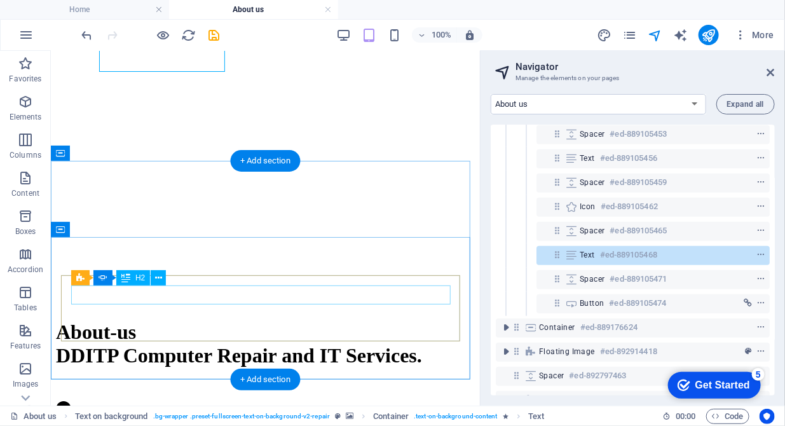
scroll to position [584, 0]
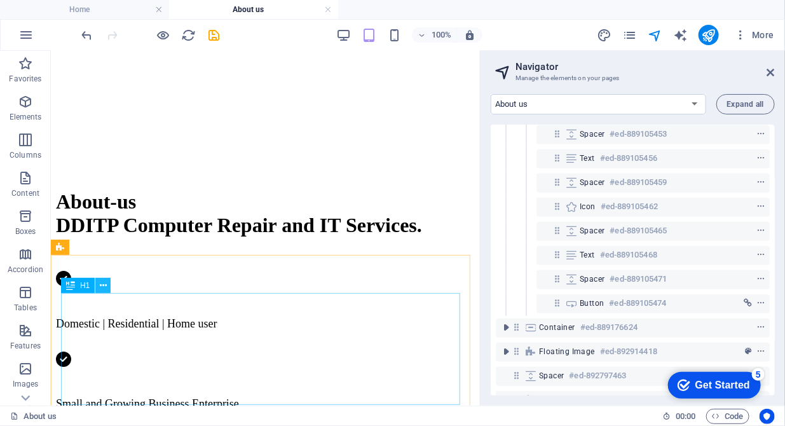
click at [105, 285] on icon at bounding box center [103, 285] width 7 height 13
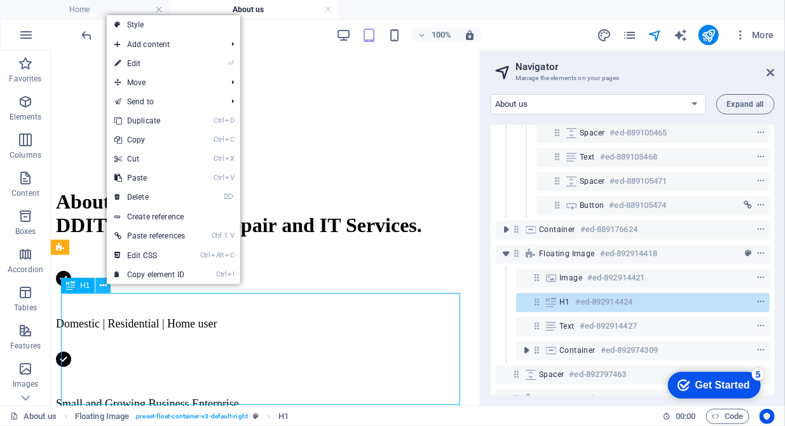
scroll to position [396, 0]
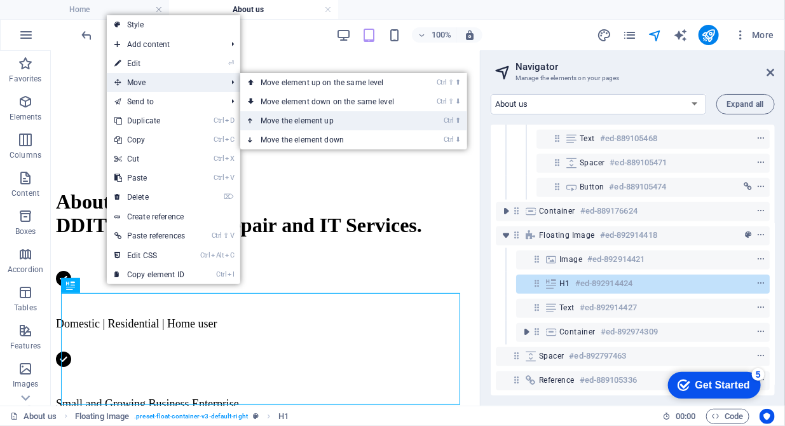
click at [317, 125] on link "Ctrl ⬆ Move the element up" at bounding box center [329, 120] width 179 height 19
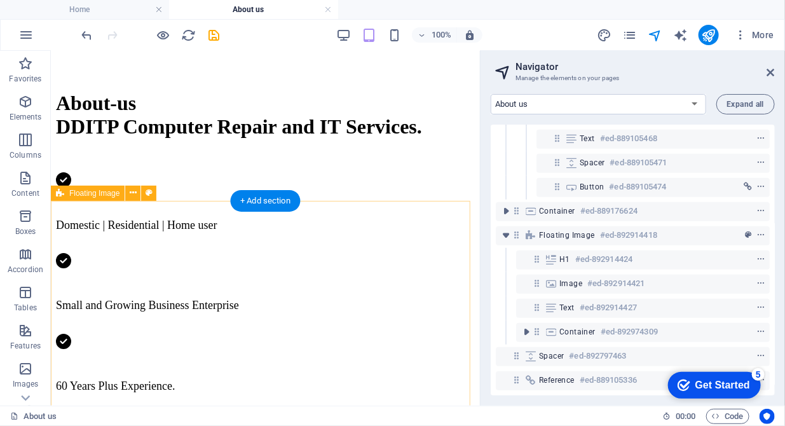
scroll to position [649, 0]
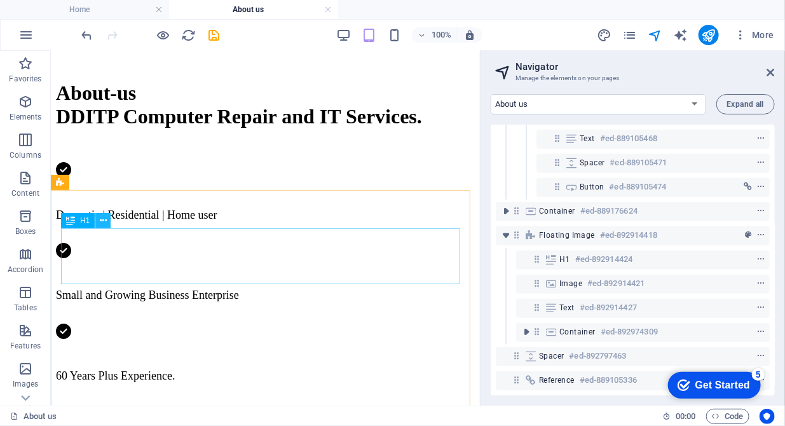
click at [107, 224] on button at bounding box center [102, 220] width 15 height 15
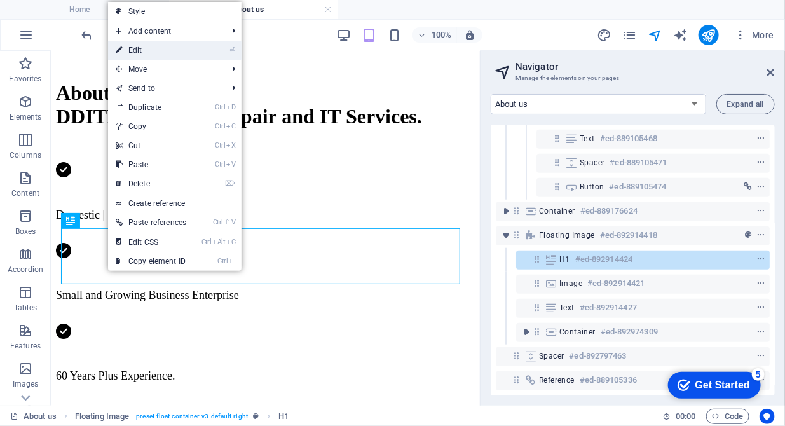
click at [149, 54] on link "⏎ Edit" at bounding box center [151, 50] width 86 height 19
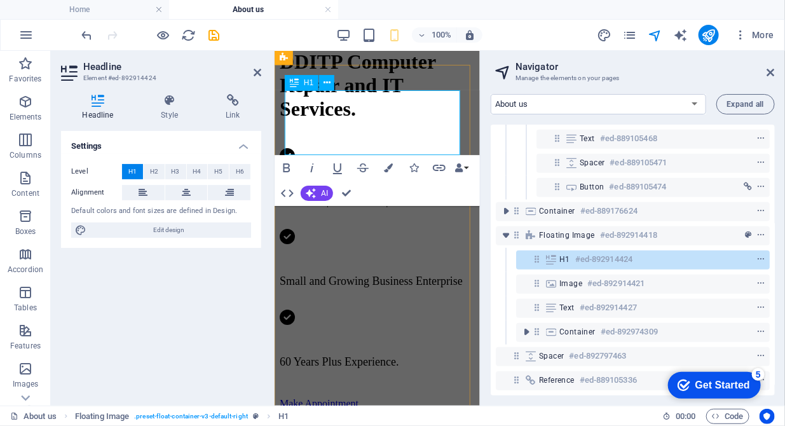
scroll to position [612, 0]
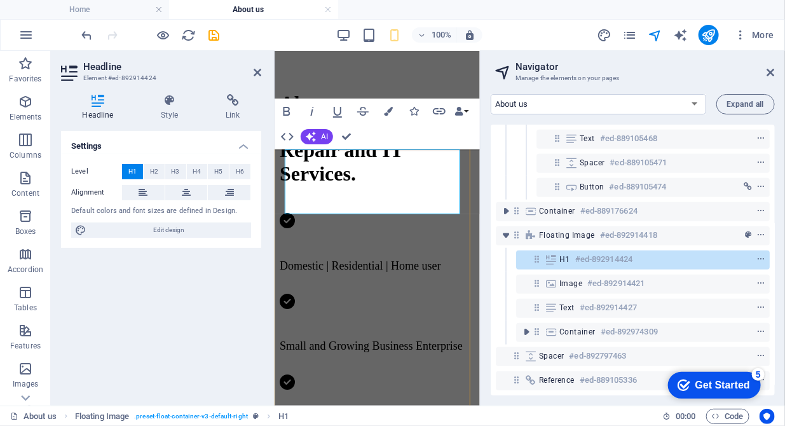
drag, startPoint x: 404, startPoint y: 163, endPoint x: 543, endPoint y: 214, distance: 147.5
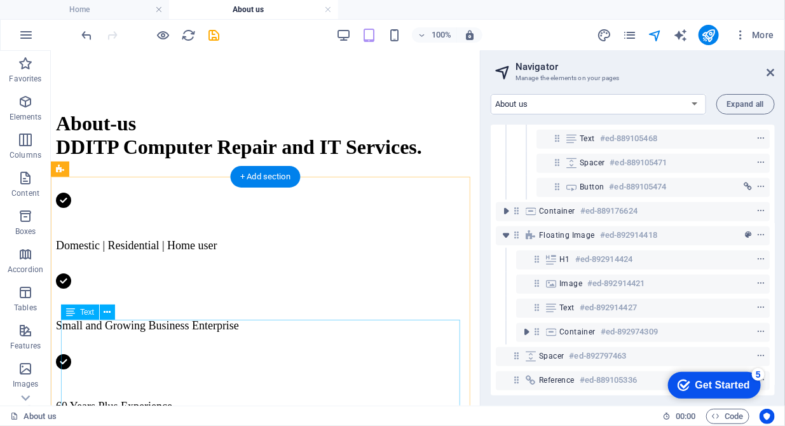
scroll to position [714, 0]
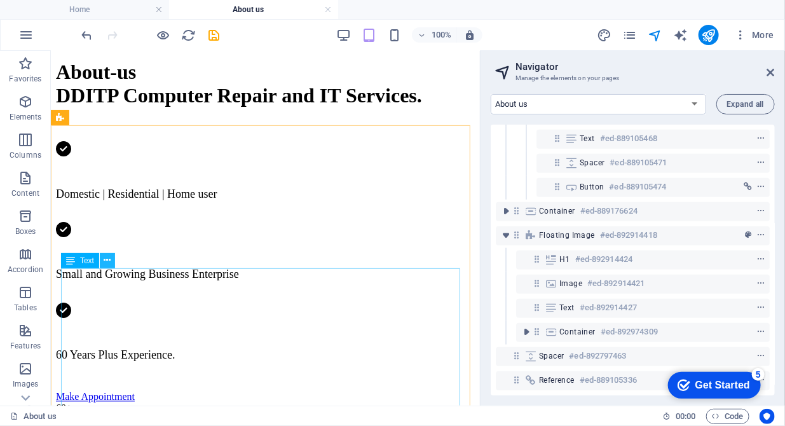
click at [104, 259] on icon at bounding box center [107, 259] width 7 height 13
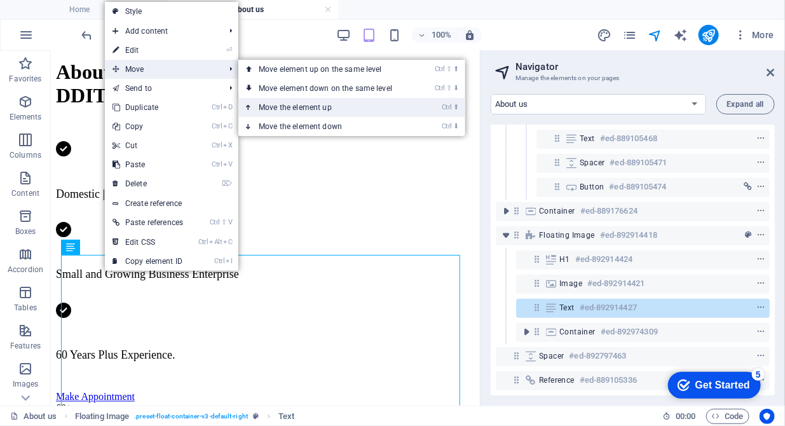
click at [283, 108] on link "Ctrl ⬆ Move the element up" at bounding box center [327, 107] width 179 height 19
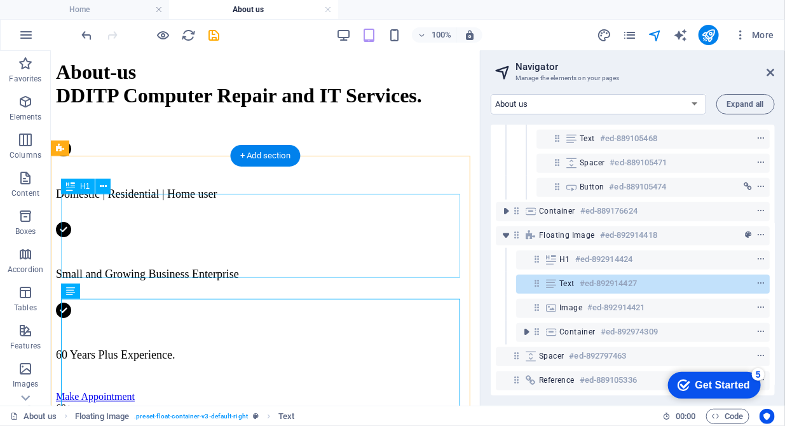
scroll to position [584, 0]
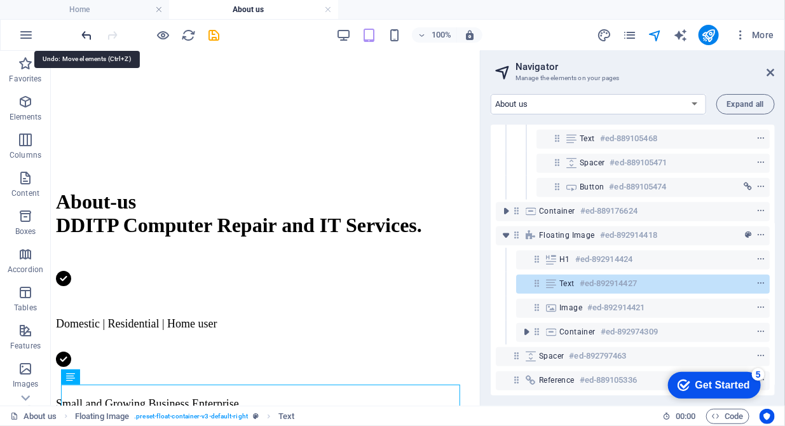
click at [88, 37] on icon "undo" at bounding box center [87, 35] width 15 height 15
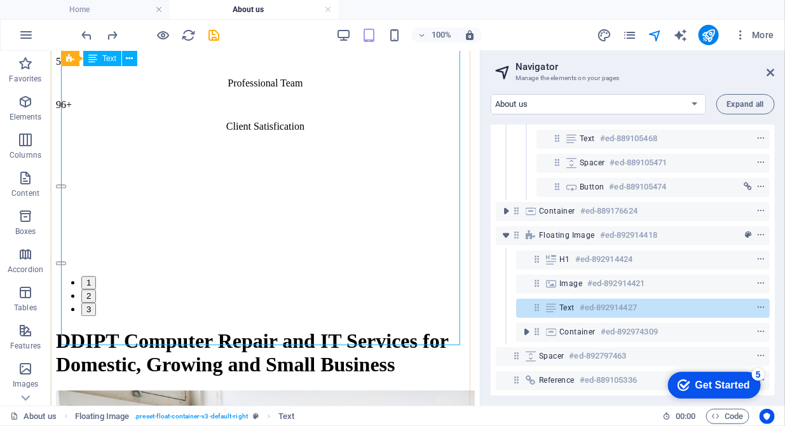
scroll to position [1234, 0]
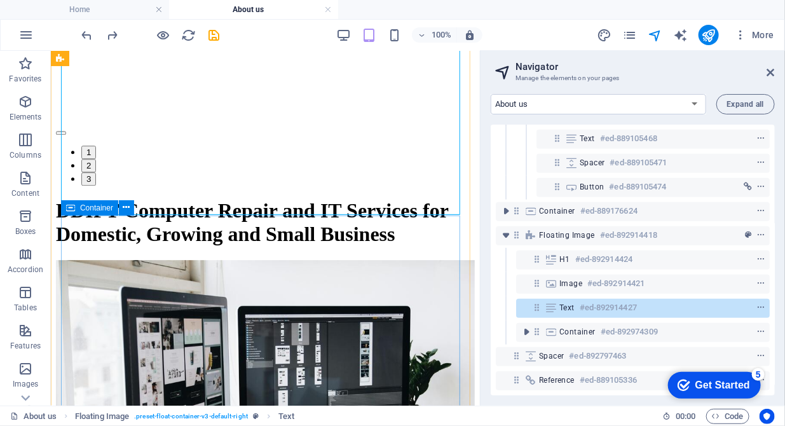
click at [95, 213] on div "Container" at bounding box center [89, 207] width 57 height 15
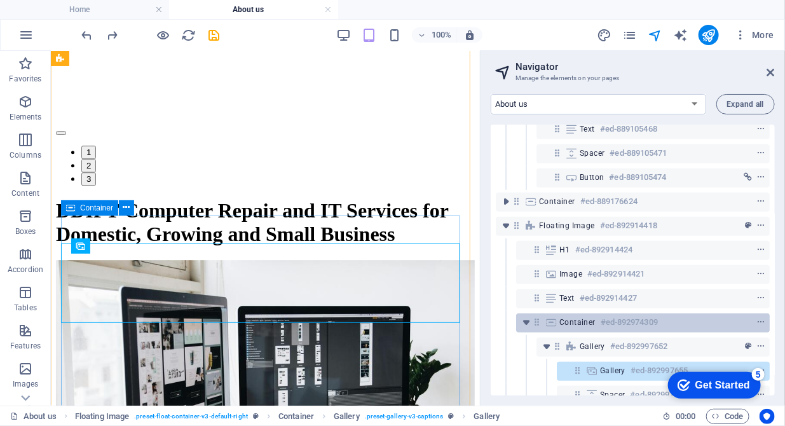
click at [576, 323] on span "Container" at bounding box center [577, 322] width 36 height 10
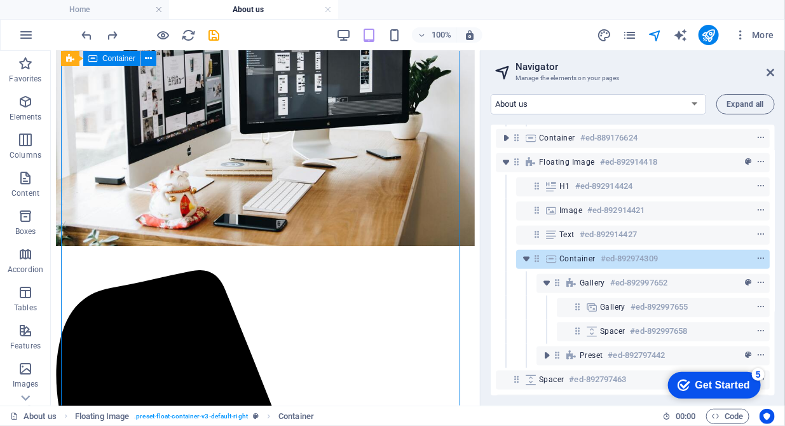
scroll to position [492, 0]
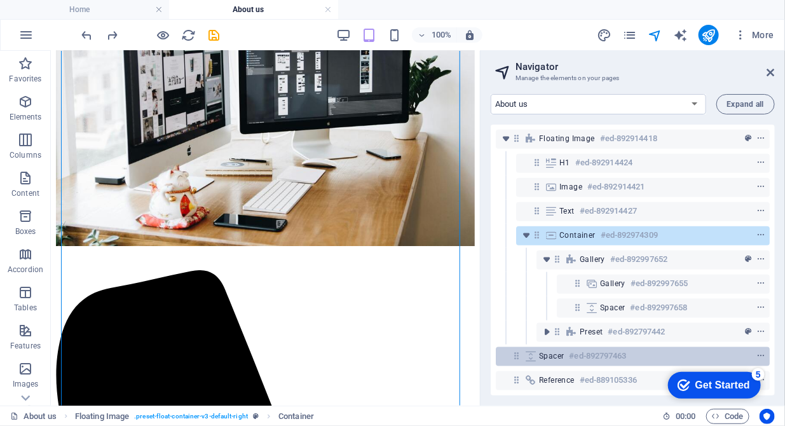
click at [564, 348] on div "Spacer #ed-892797463" at bounding box center [622, 355] width 167 height 15
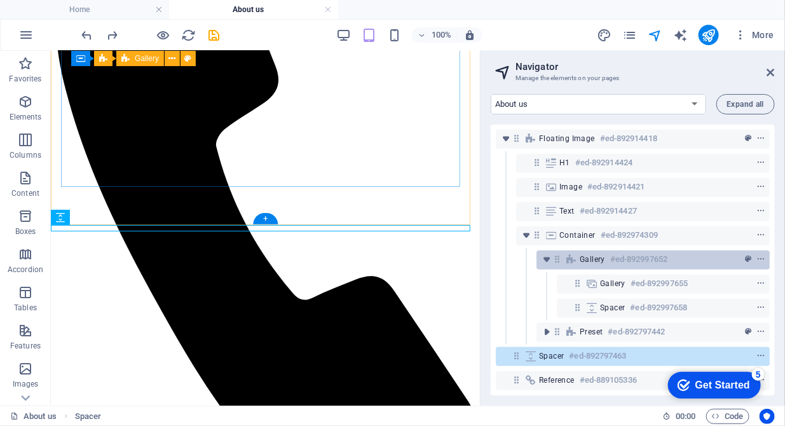
click at [584, 254] on span "Gallery" at bounding box center [591, 259] width 25 height 10
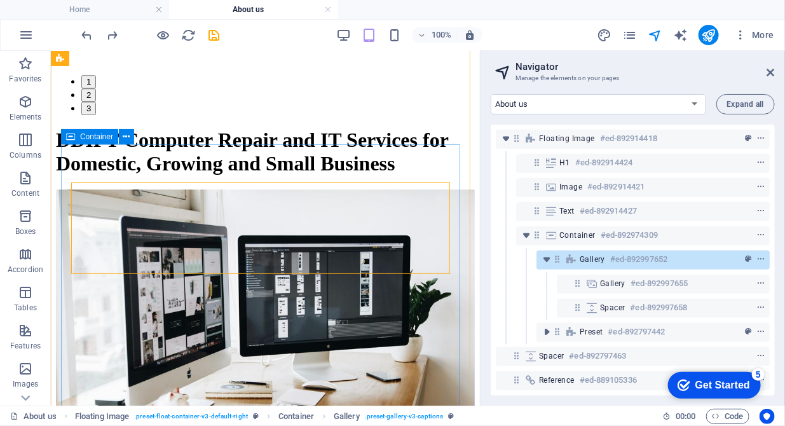
click at [82, 137] on span "Container" at bounding box center [96, 137] width 33 height 8
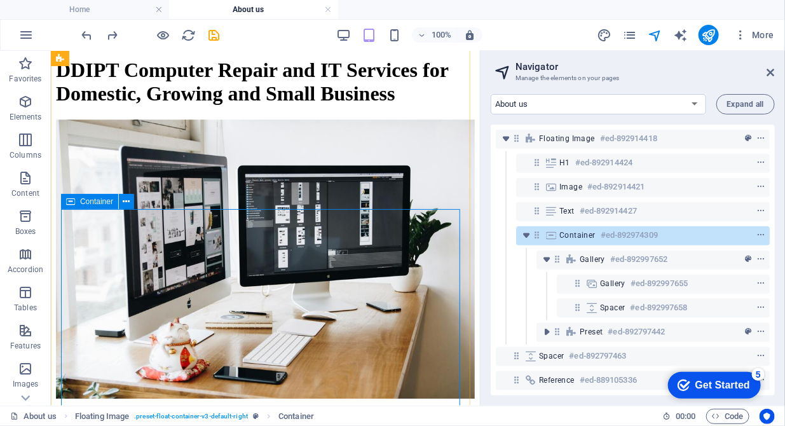
scroll to position [1240, 0]
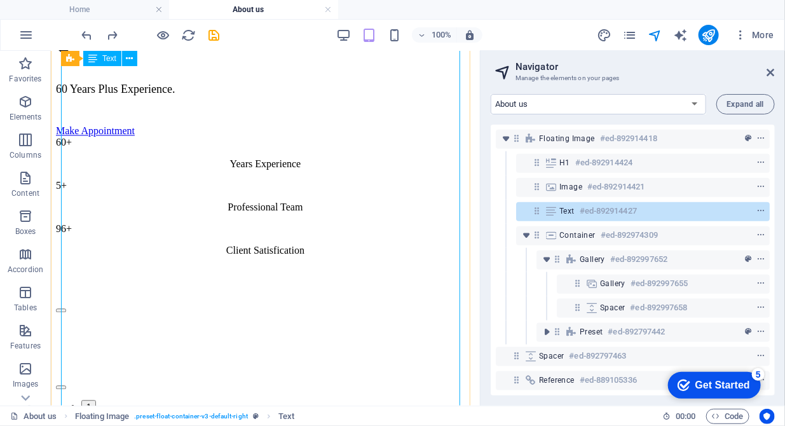
scroll to position [1175, 0]
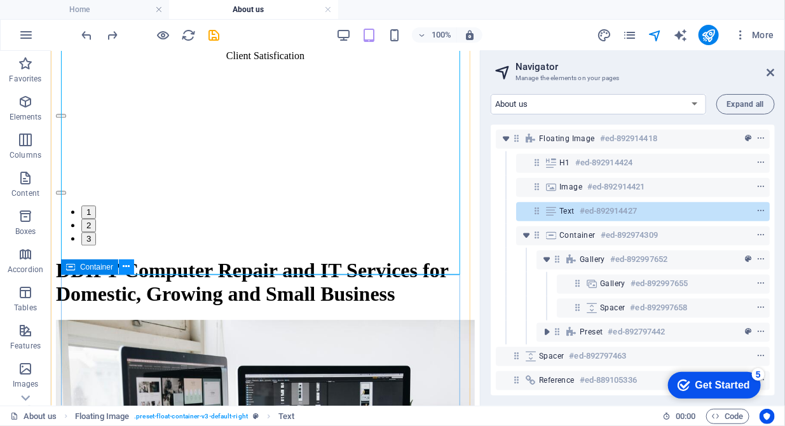
click at [126, 268] on icon at bounding box center [126, 266] width 7 height 13
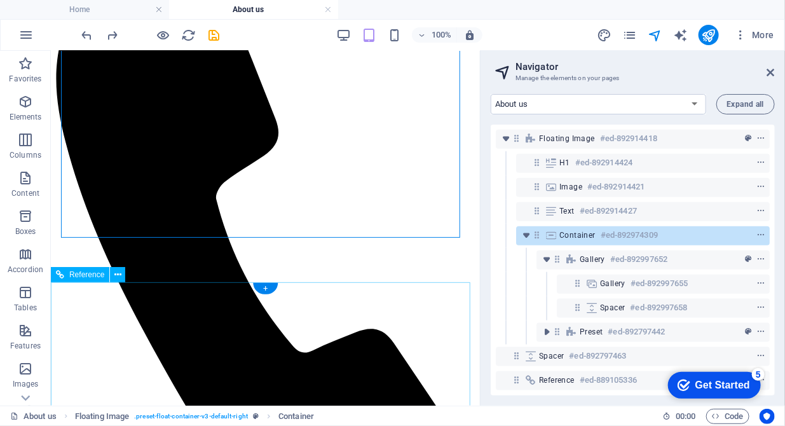
scroll to position [1825, 0]
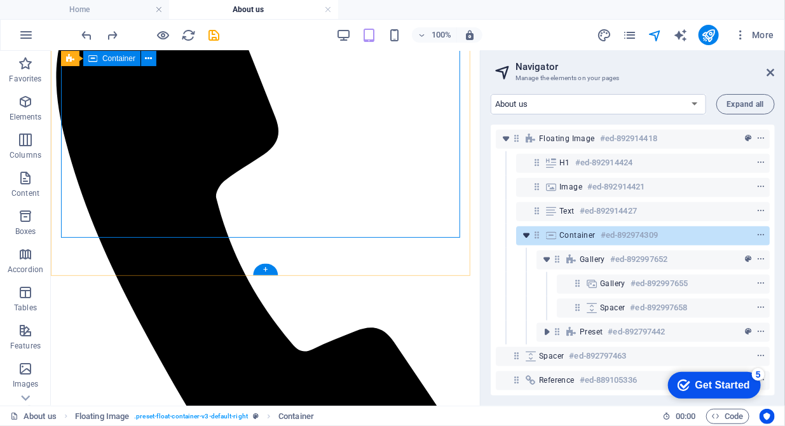
click at [525, 229] on icon "toggle-expand" at bounding box center [526, 235] width 13 height 13
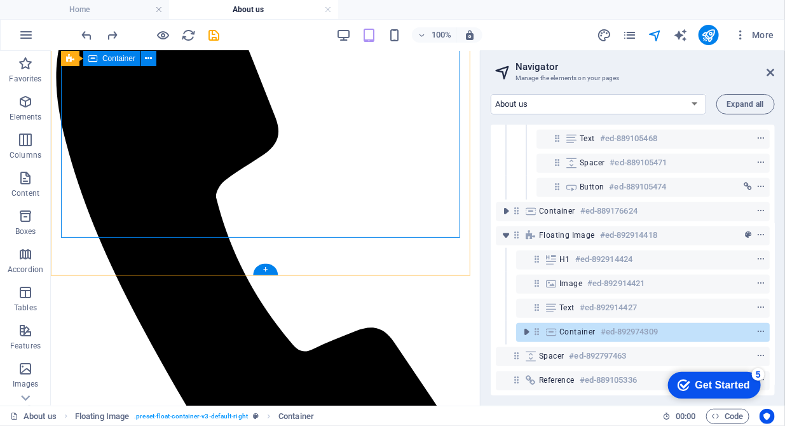
click at [572, 327] on span "Container" at bounding box center [577, 332] width 36 height 10
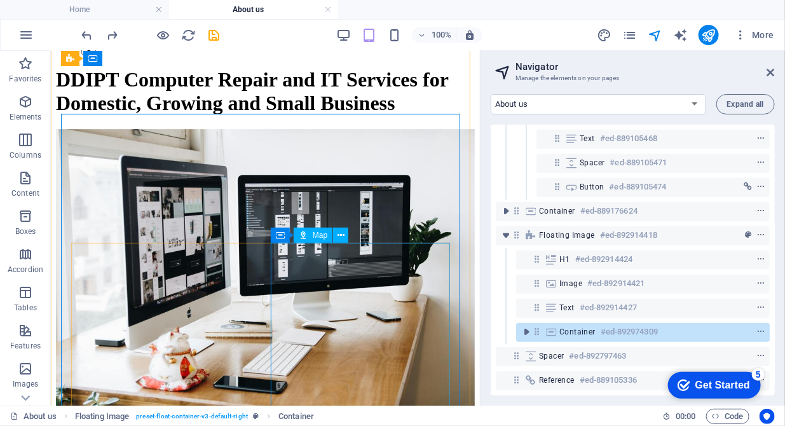
scroll to position [1267, 0]
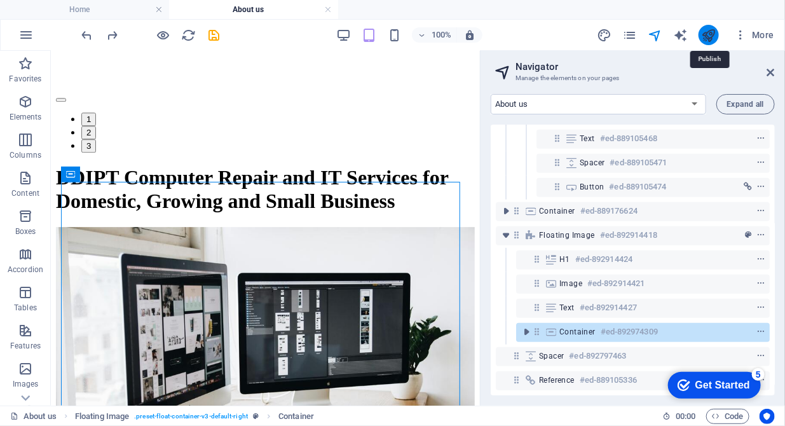
click at [708, 34] on icon "publish" at bounding box center [708, 35] width 15 height 15
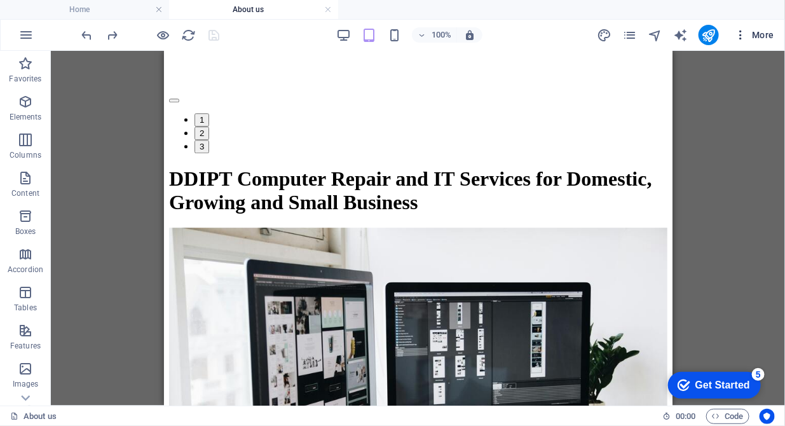
scroll to position [1238, 0]
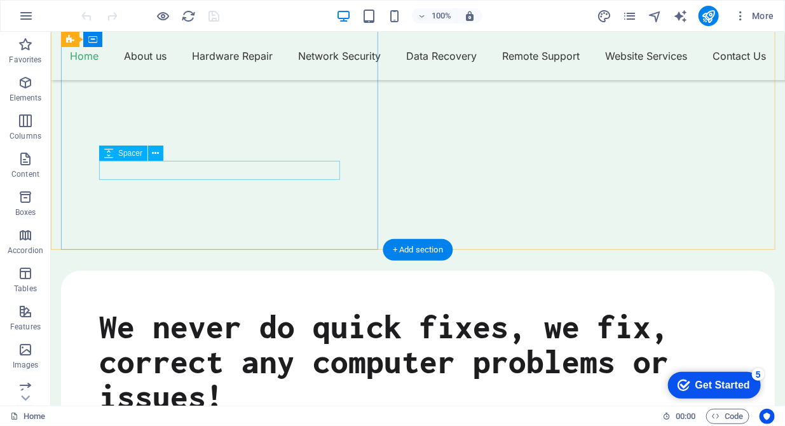
scroll to position [260, 0]
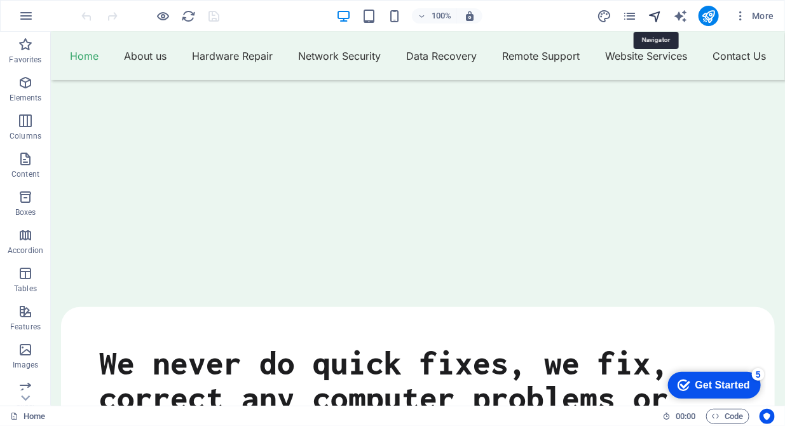
click at [656, 20] on icon "navigator" at bounding box center [654, 16] width 15 height 15
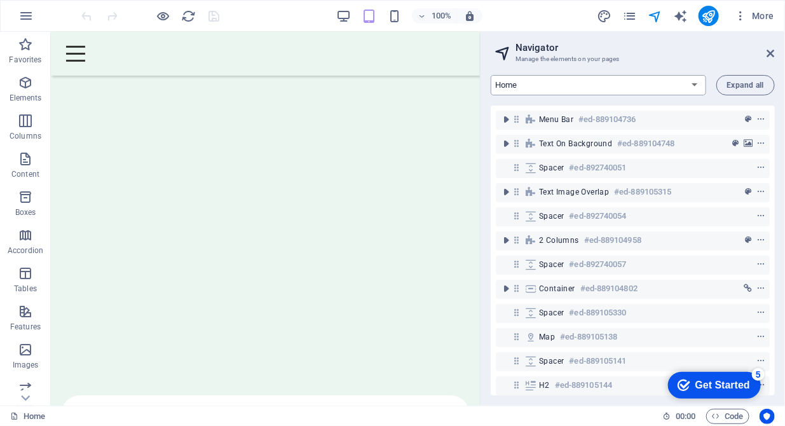
click at [635, 91] on select "Home About us Hardware Repair Network Security Data Recovery Remote Support Web…" at bounding box center [597, 85] width 215 height 20
select select "16784485-en"
click at [490, 75] on select "Home About us Hardware Repair Network Security Data Recovery Remote Support Web…" at bounding box center [597, 85] width 215 height 20
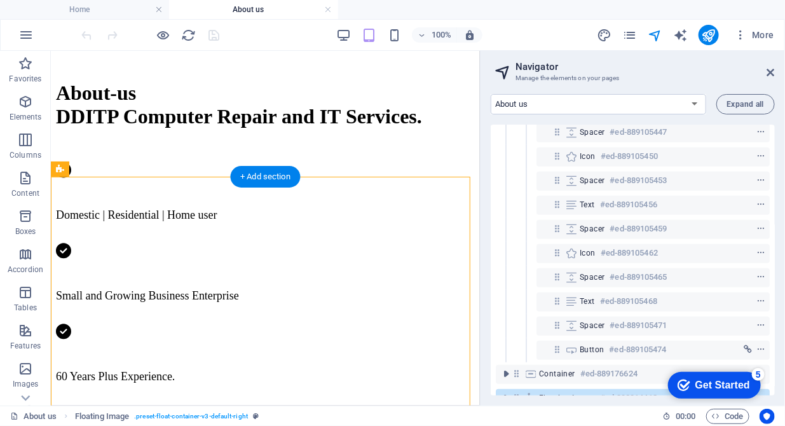
scroll to position [299, 0]
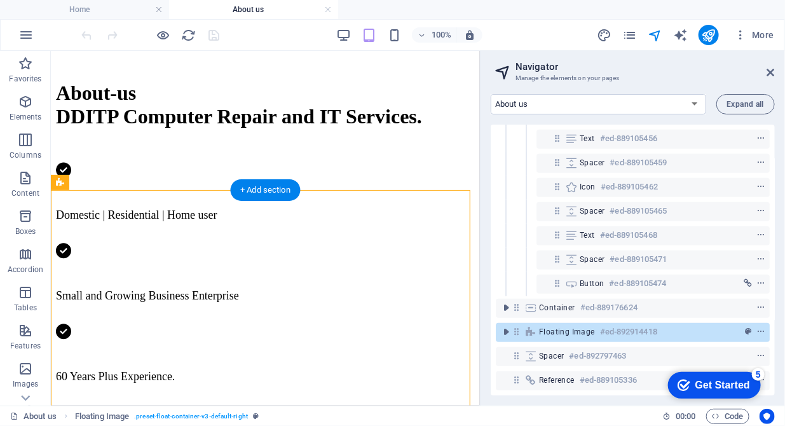
drag, startPoint x: 133, startPoint y: 259, endPoint x: 79, endPoint y: 245, distance: 55.9
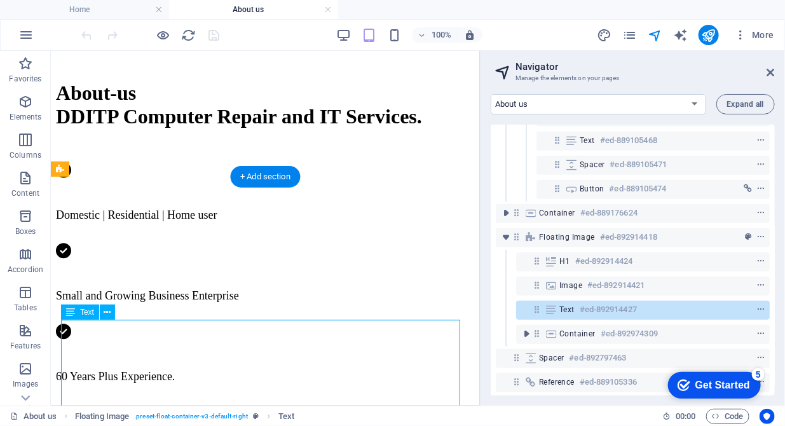
scroll to position [396, 0]
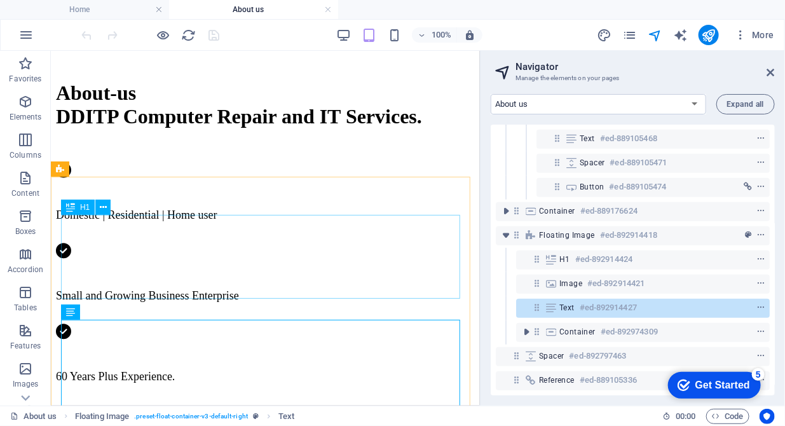
click at [81, 208] on span "H1" at bounding box center [85, 207] width 10 height 8
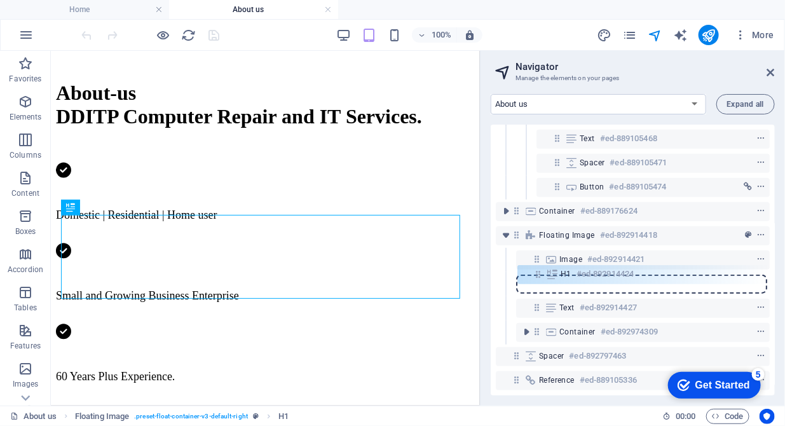
drag, startPoint x: 537, startPoint y: 251, endPoint x: 539, endPoint y: 279, distance: 28.0
click at [539, 279] on div "Spacer #ed-889105426 Reference #ed-889105333 Text on background #ed-889105339 C…" at bounding box center [632, 260] width 284 height 271
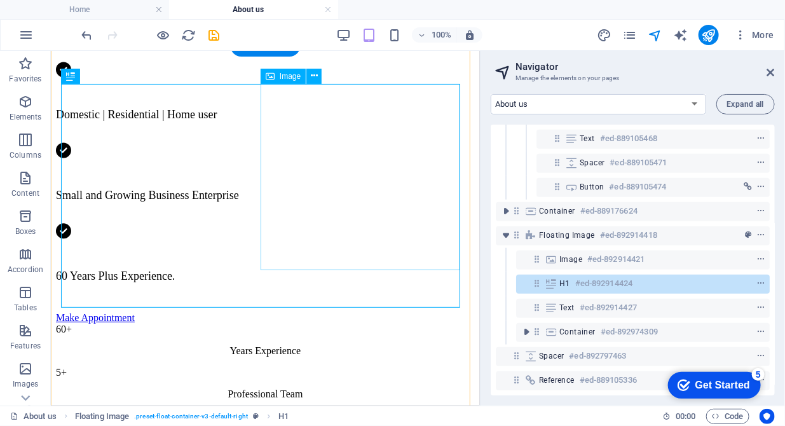
scroll to position [779, 0]
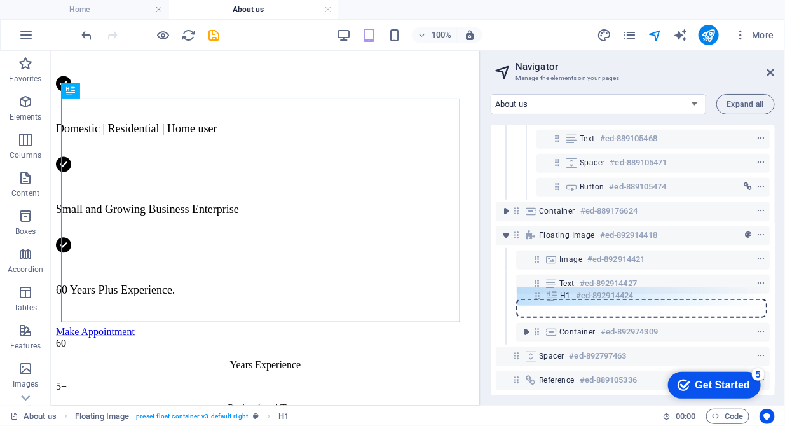
drag, startPoint x: 535, startPoint y: 278, endPoint x: 536, endPoint y: 303, distance: 25.4
click at [536, 303] on div "Spacer #ed-889105426 Reference #ed-889105333 Text on background #ed-889105339 C…" at bounding box center [632, 260] width 284 height 271
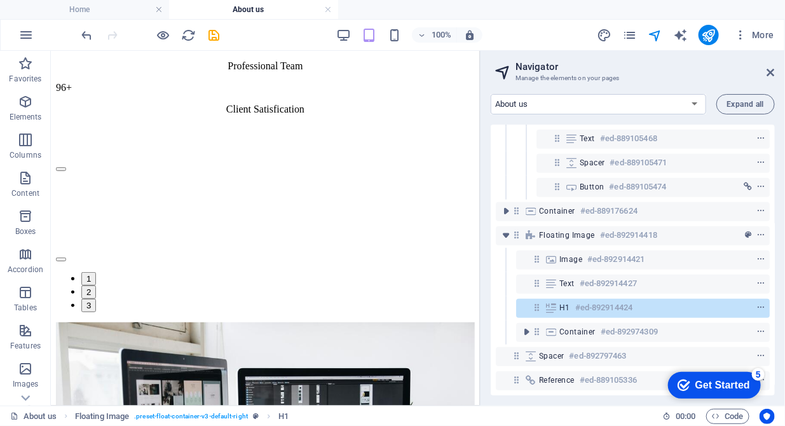
scroll to position [1171, 0]
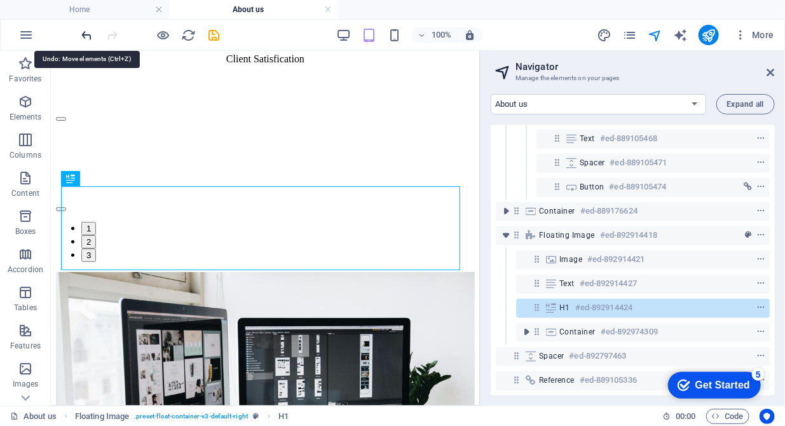
click at [82, 39] on icon "undo" at bounding box center [87, 35] width 15 height 15
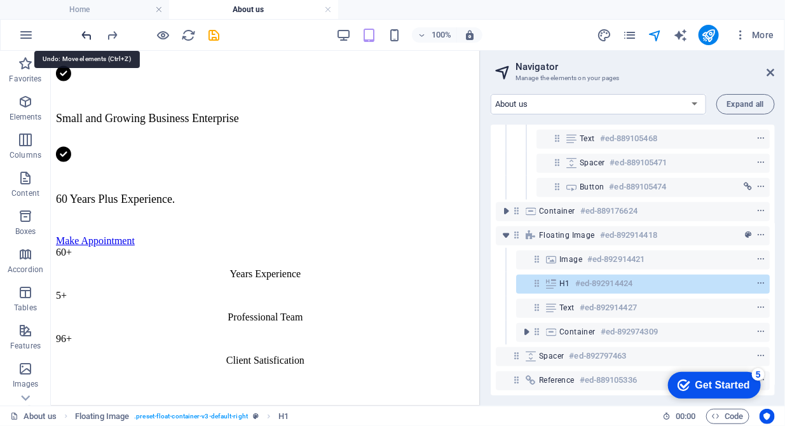
scroll to position [762, 0]
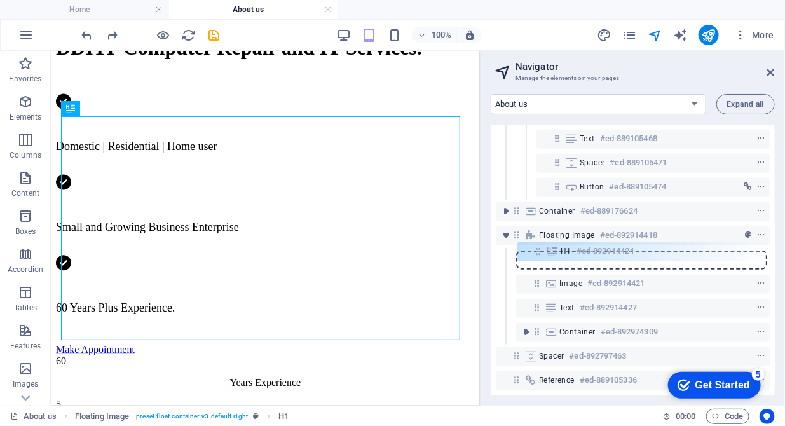
drag, startPoint x: 537, startPoint y: 276, endPoint x: 539, endPoint y: 250, distance: 26.2
click at [539, 250] on div "Spacer #ed-889105426 Reference #ed-889105333 Text on background #ed-889105339 C…" at bounding box center [632, 260] width 284 height 271
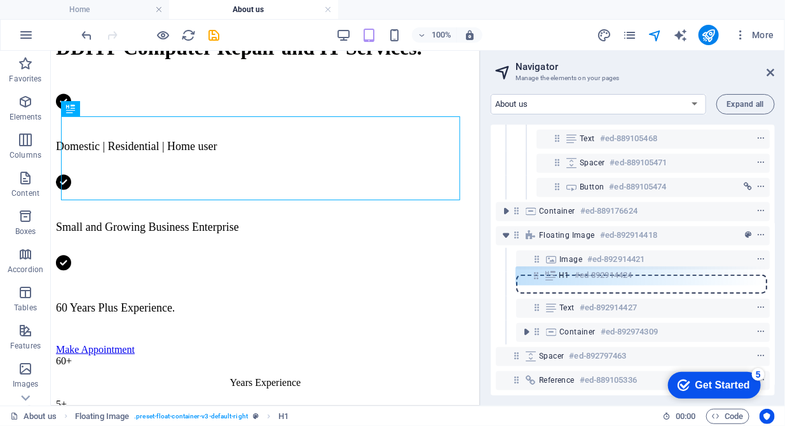
drag, startPoint x: 537, startPoint y: 248, endPoint x: 537, endPoint y: 278, distance: 29.2
click at [537, 278] on div "Spacer #ed-889105426 Reference #ed-889105333 Text on background #ed-889105339 C…" at bounding box center [632, 260] width 284 height 271
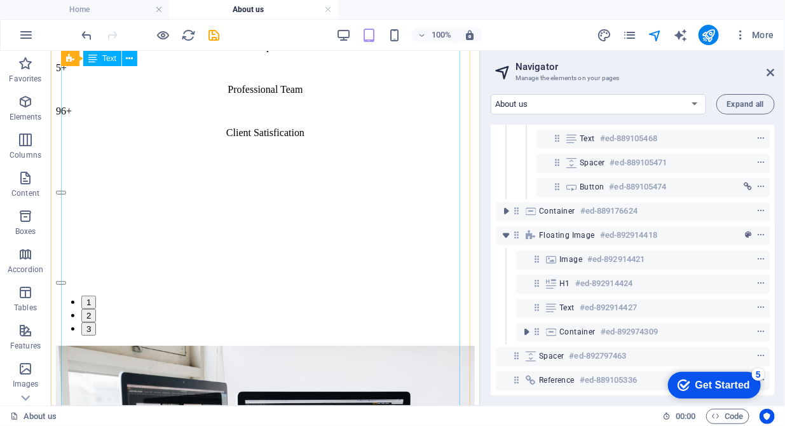
scroll to position [1086, 0]
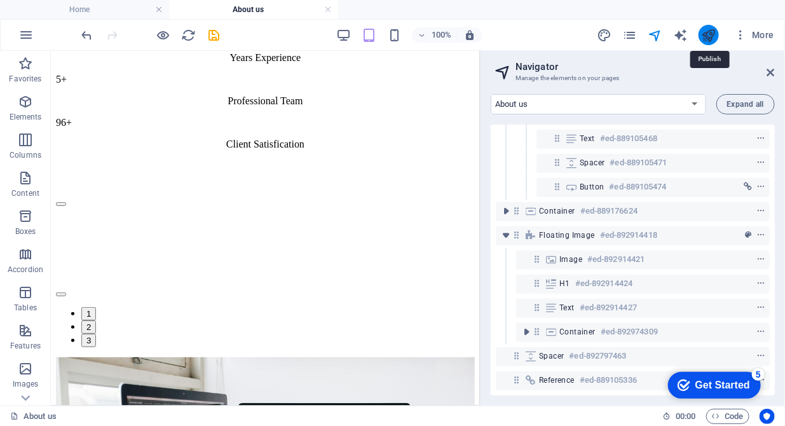
click at [703, 35] on icon "publish" at bounding box center [708, 35] width 15 height 15
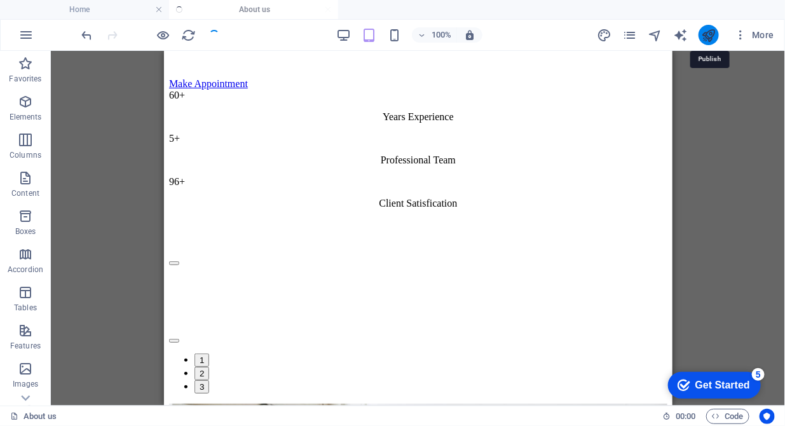
scroll to position [1001, 0]
